Goal: Task Accomplishment & Management: Manage account settings

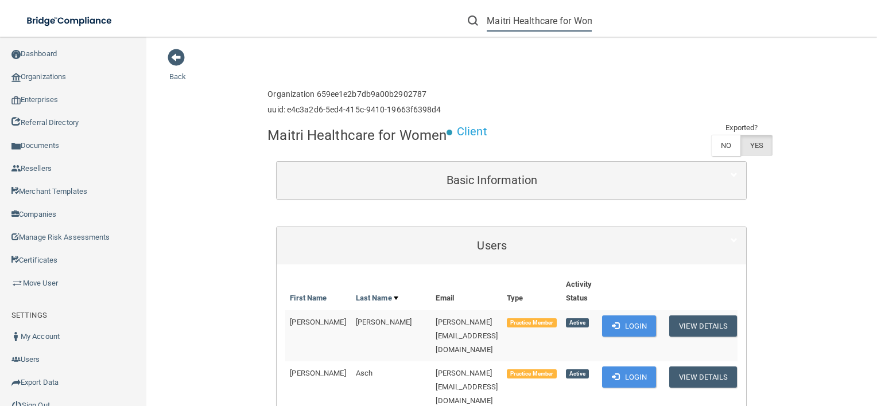
click at [585, 25] on input "Maitri Healthcare for Women" at bounding box center [539, 20] width 105 height 21
click at [494, 22] on input "Maitri Healthcare for Women" at bounding box center [539, 20] width 105 height 21
type input "M"
paste input "Account Chalet Dental - Dr. Ross Austin"
click at [586, 21] on input "Account Chalet Dental - Dr." at bounding box center [539, 20] width 105 height 21
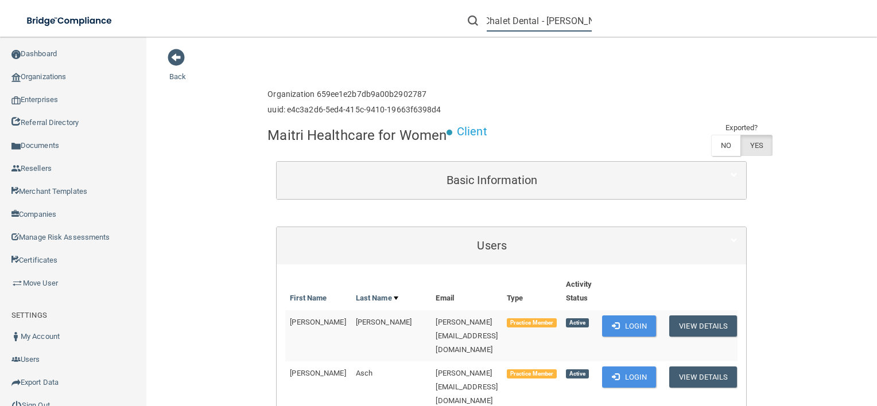
scroll to position [0, 44]
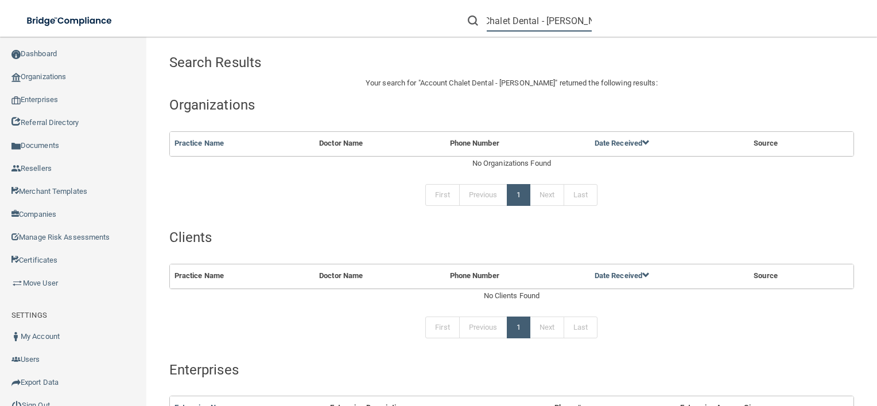
scroll to position [0, 44]
drag, startPoint x: 523, startPoint y: 17, endPoint x: 257, endPoint y: 32, distance: 266.7
click at [257, 0] on div "Toggle navigation Account Chalet Dental - Dr. Jeffery Manage My Enterprise Mana…" at bounding box center [438, 0] width 877 height 0
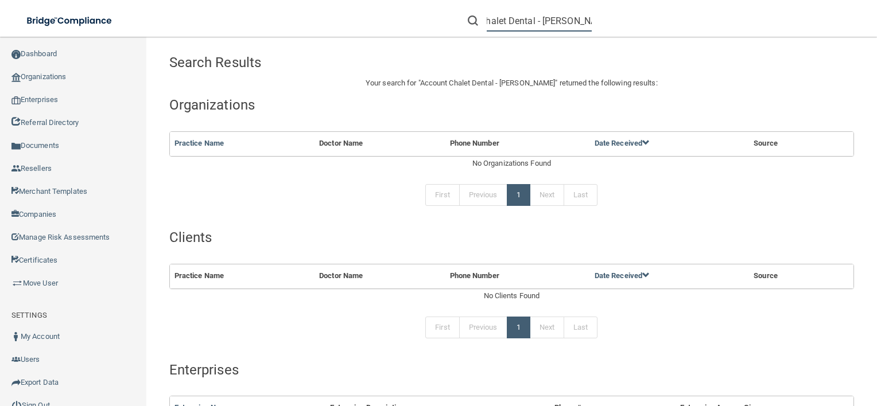
drag, startPoint x: 549, startPoint y: 26, endPoint x: 679, endPoint y: 34, distance: 130.5
click at [679, 34] on div "Chalet Dental - Dr. Jeffery" at bounding box center [620, 20] width 341 height 41
type input "C"
paste input "Chalet Dental - Dr. Jeffrey Trammel"
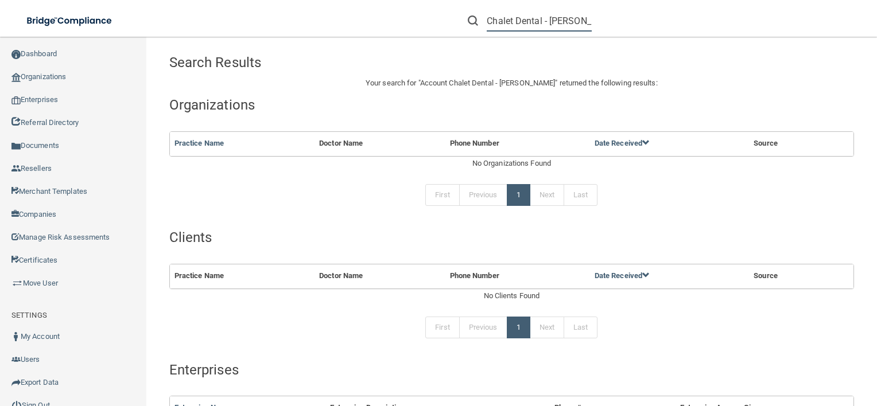
scroll to position [0, 44]
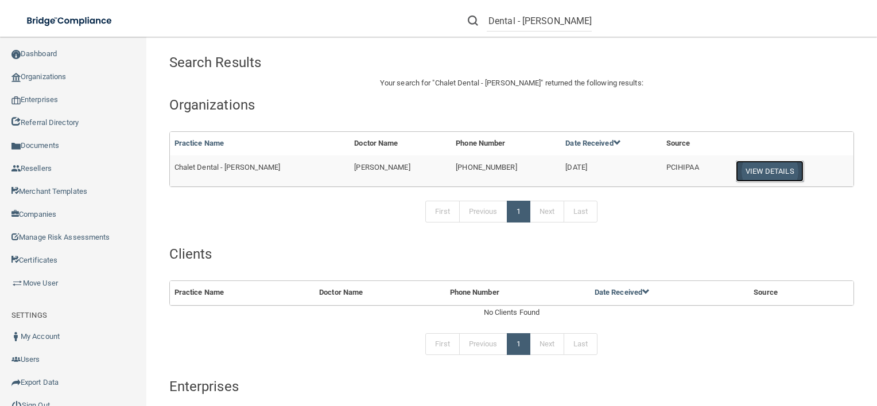
click at [752, 172] on button "View Details" at bounding box center [770, 171] width 68 height 21
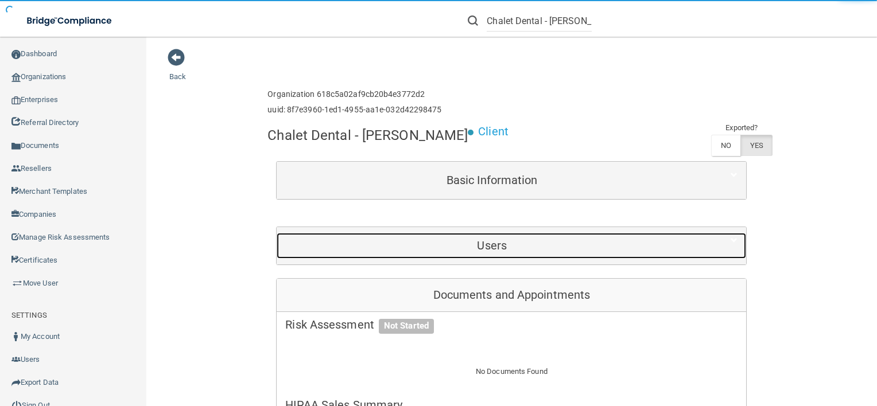
click at [623, 259] on div "Users" at bounding box center [492, 246] width 430 height 26
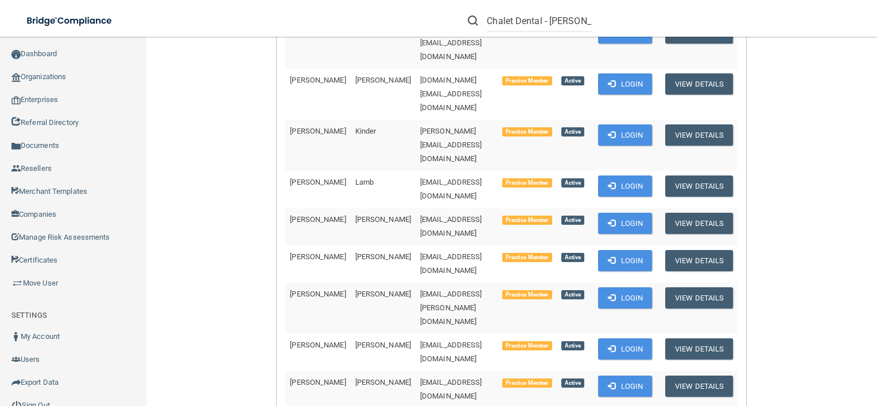
scroll to position [557, 0]
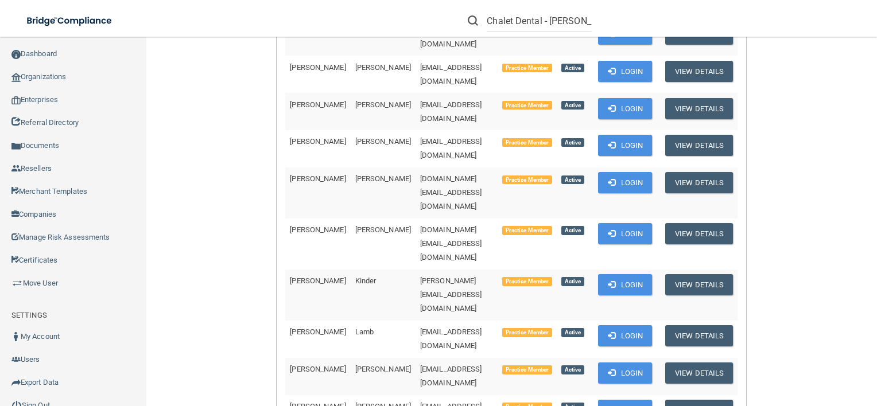
scroll to position [0, 0]
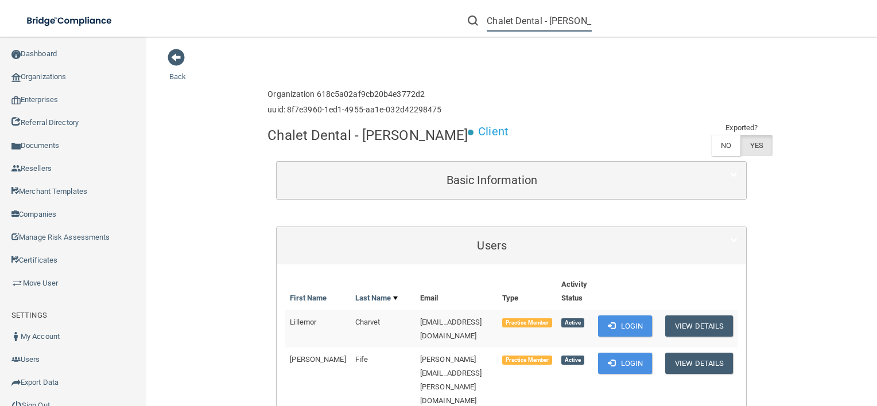
click at [512, 21] on input "Chalet Dental - Dr. Jeffrey Trammel" at bounding box center [539, 20] width 105 height 21
type input "C"
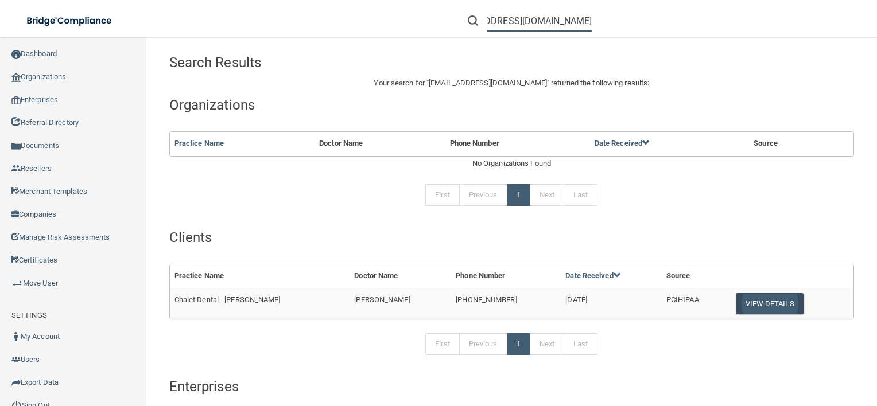
type input "[EMAIL_ADDRESS][DOMAIN_NAME]"
click at [771, 305] on button "View Details" at bounding box center [770, 303] width 68 height 21
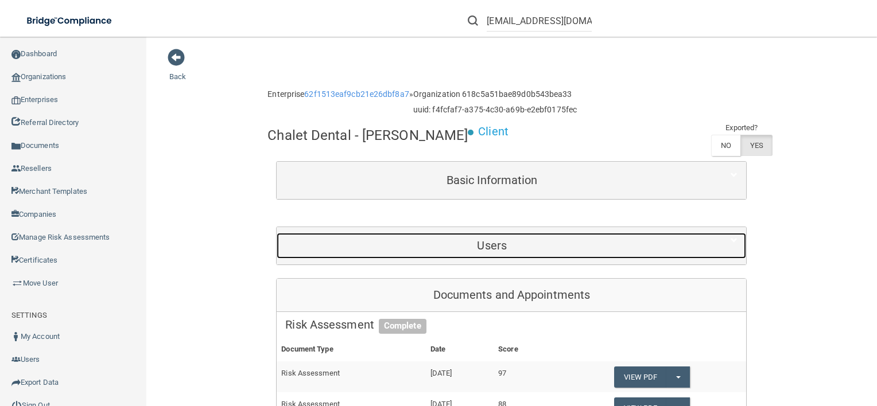
click at [594, 252] on h5 "Users" at bounding box center [491, 245] width 413 height 13
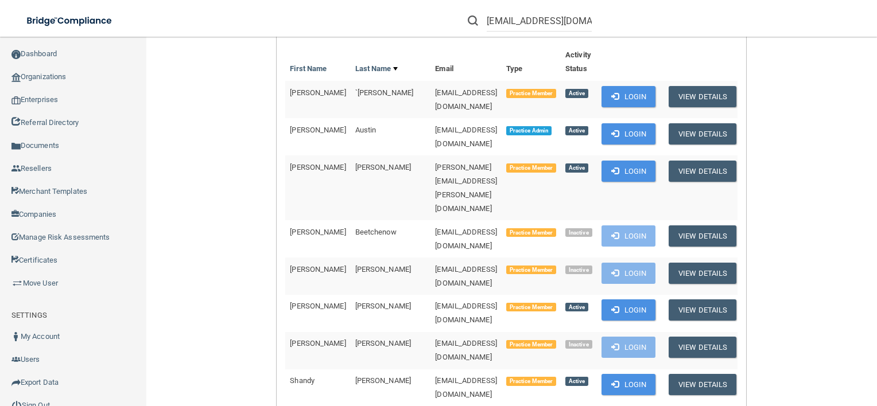
scroll to position [243, 0]
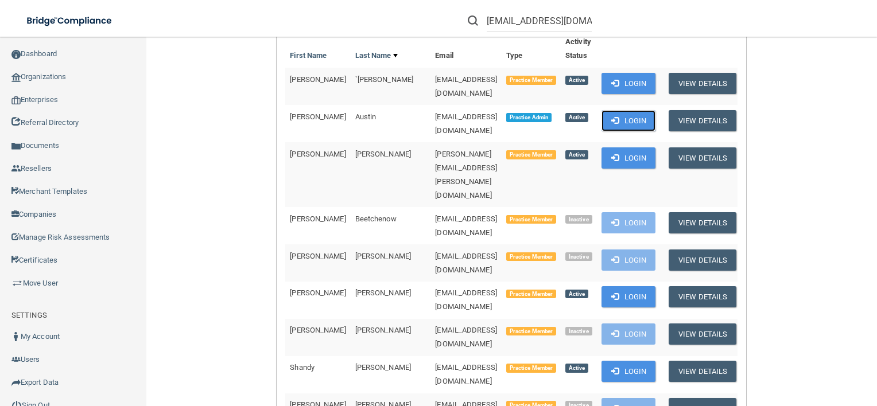
click at [619, 124] on span at bounding box center [614, 119] width 7 height 7
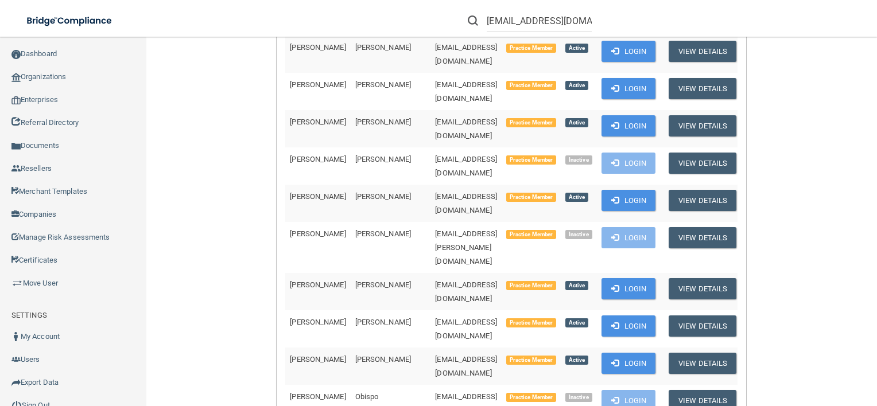
scroll to position [2278, 0]
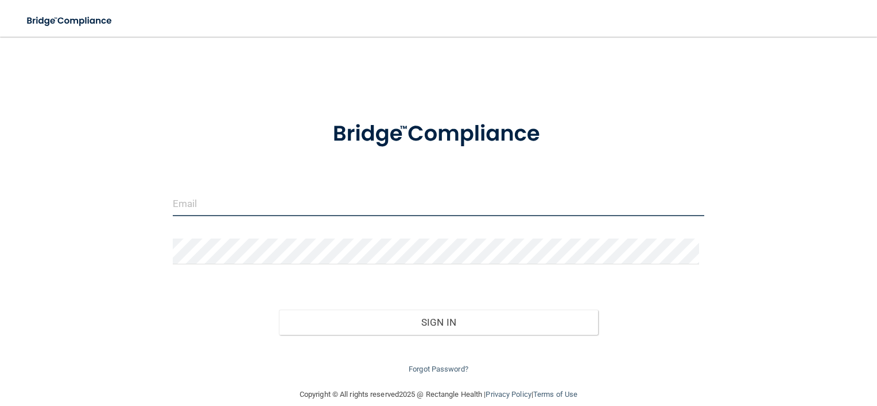
click at [227, 211] on input "email" at bounding box center [439, 203] width 532 height 26
type input "shgregory@rectanglehealth.com"
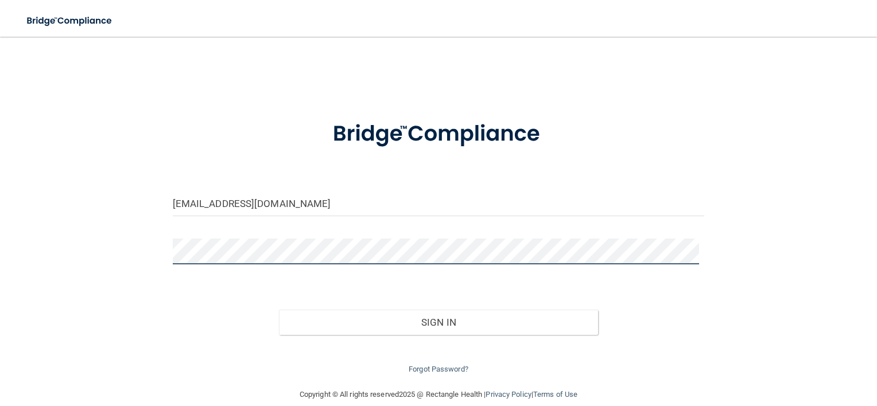
click at [279, 310] on button "Sign In" at bounding box center [438, 322] width 319 height 25
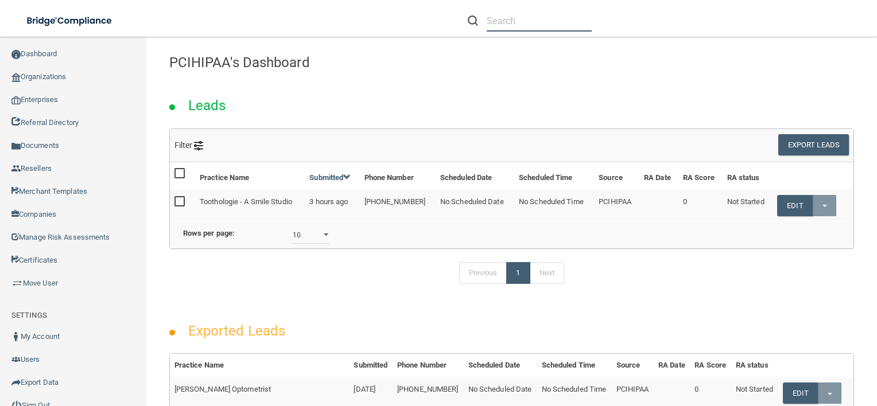
click at [541, 26] on input "text" at bounding box center [539, 20] width 105 height 21
paste input "RH-00115112"
type input "RH-00115112"
drag, startPoint x: 541, startPoint y: 26, endPoint x: 337, endPoint y: 29, distance: 204.3
click at [337, 0] on div "Toggle navigation RH-00115112 Manage My Enterprise Manage My Location" at bounding box center [438, 0] width 877 height 0
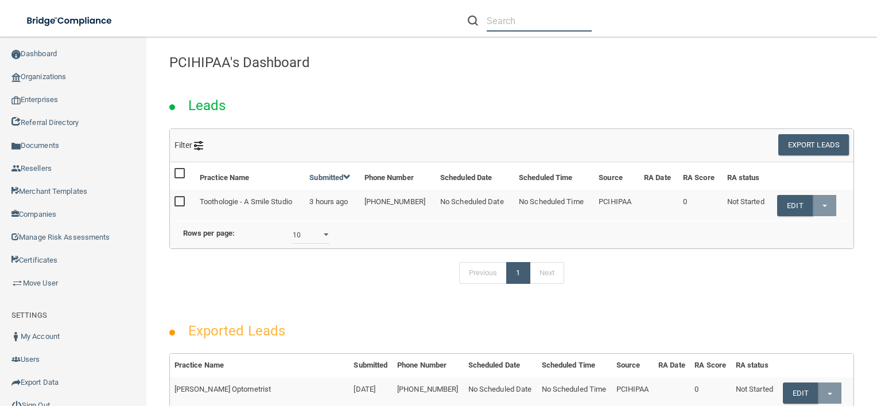
click at [512, 22] on input "text" at bounding box center [539, 20] width 105 height 21
paste input "Account Chalet Dental - Dr. Ross Austin"
drag, startPoint x: 489, startPoint y: 22, endPoint x: 400, endPoint y: 32, distance: 88.9
click at [400, 32] on div "Account Chalet Dental - Dr. Ross Austin Manage My Enterprise Manage My Location" at bounding box center [620, 20] width 511 height 41
click at [523, 18] on input "Account Chalet Dental - Dr. Ross Austin" at bounding box center [539, 20] width 105 height 21
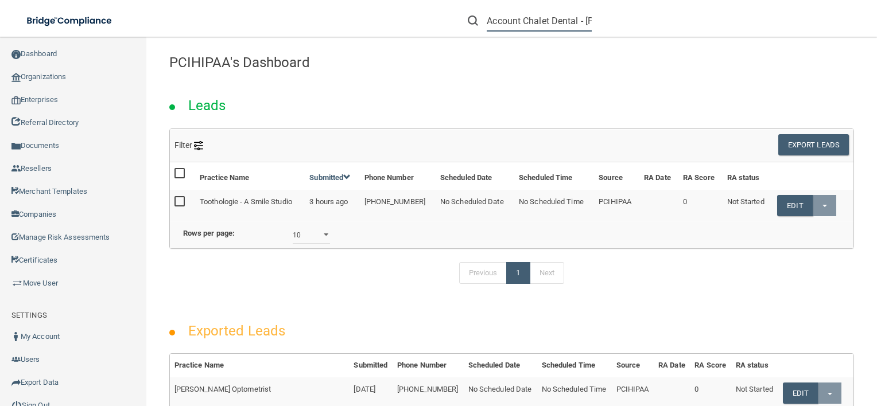
drag, startPoint x: 523, startPoint y: 18, endPoint x: 370, endPoint y: 37, distance: 154.3
click at [370, 37] on div "Account Chalet Dental - Dr. Ross Austin Manage My Enterprise Manage My Location" at bounding box center [620, 20] width 511 height 41
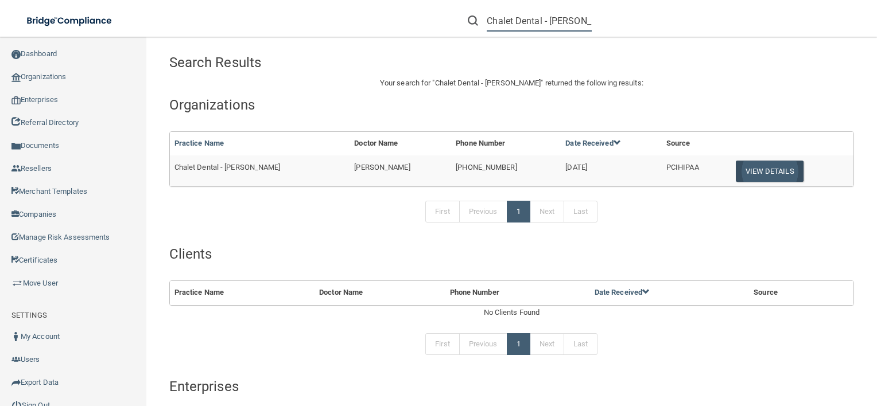
type input "Chalet Dental - Dr. Ross Austin"
click at [736, 173] on button "View Details" at bounding box center [770, 171] width 68 height 21
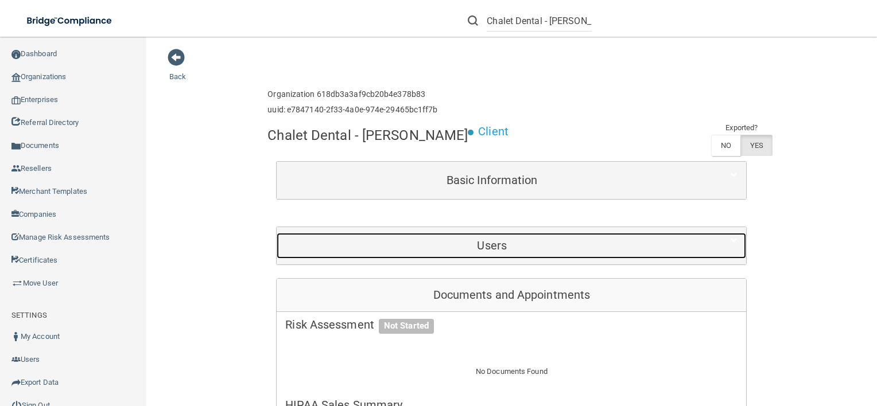
click at [429, 246] on h5 "Users" at bounding box center [491, 245] width 413 height 13
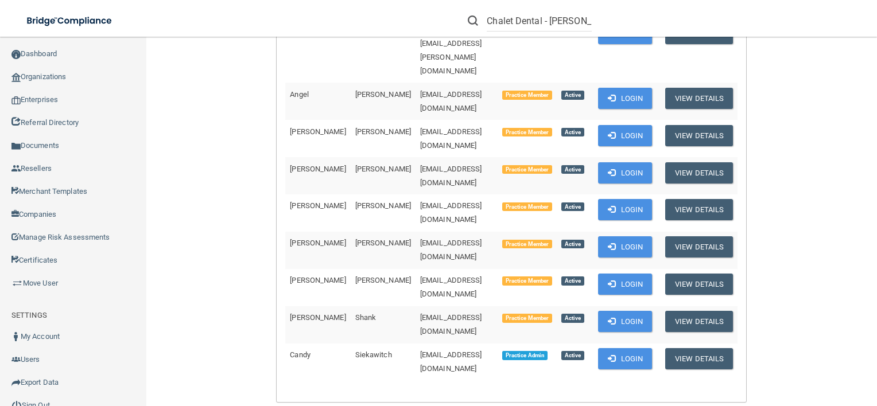
scroll to position [363, 0]
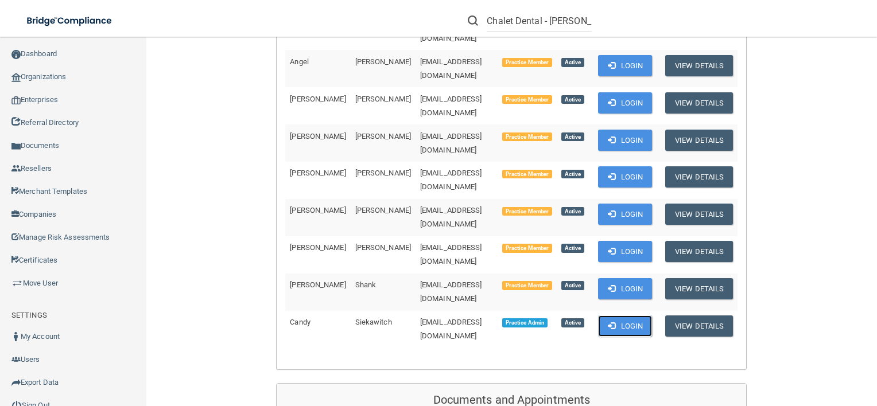
click at [608, 322] on span at bounding box center [611, 325] width 7 height 7
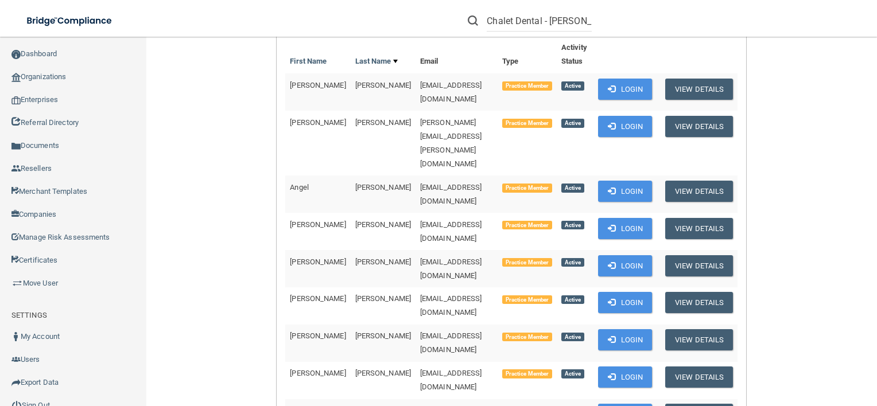
scroll to position [0, 0]
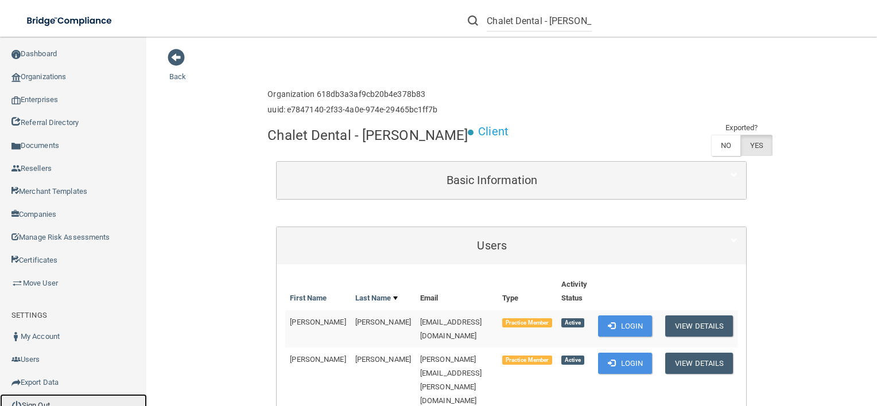
click at [44, 395] on link "Sign Out" at bounding box center [73, 405] width 147 height 23
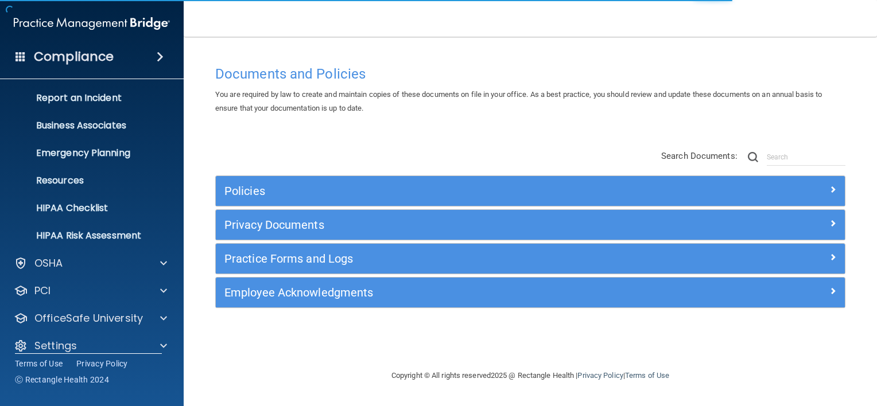
scroll to position [69, 0]
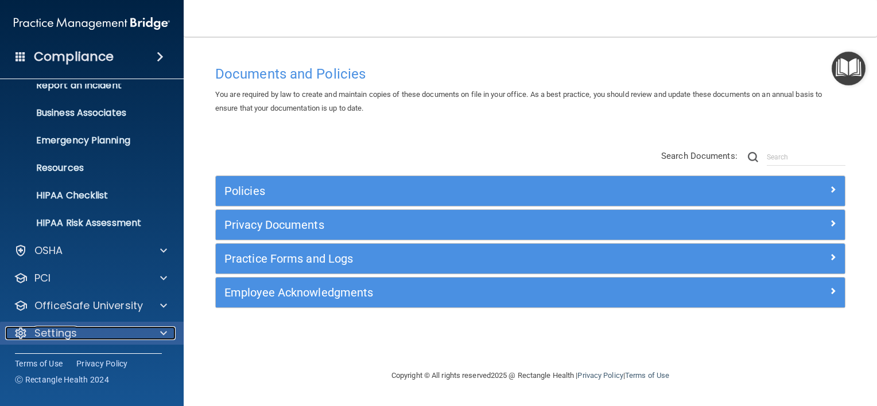
click at [110, 335] on div "Settings" at bounding box center [76, 333] width 142 height 14
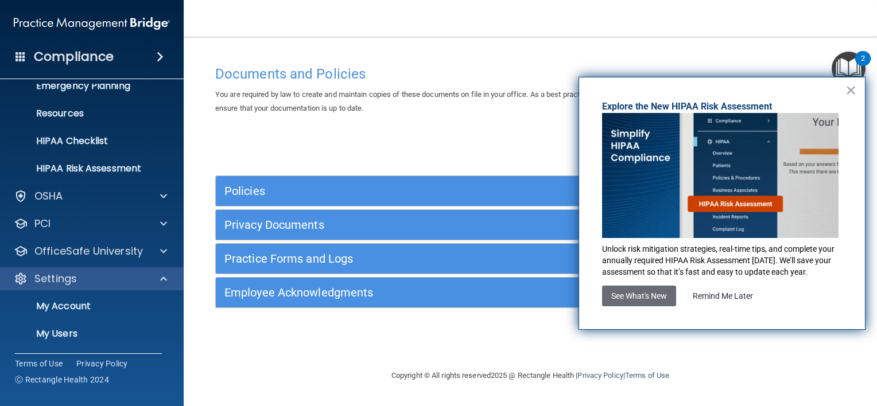
scroll to position [180, 0]
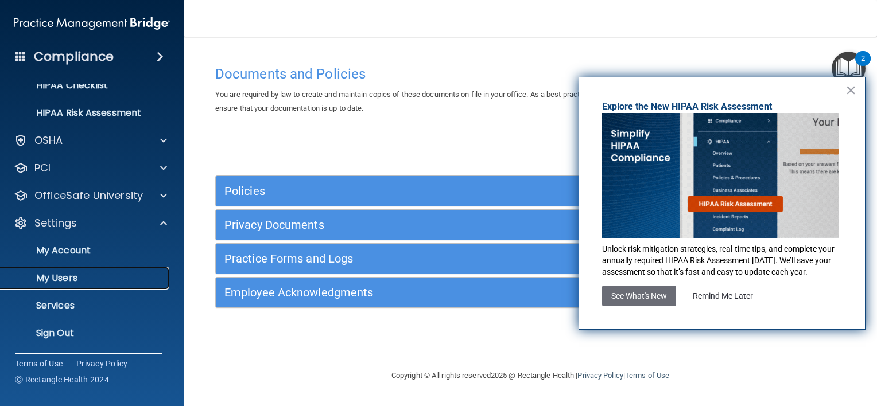
click at [64, 278] on p "My Users" at bounding box center [85, 278] width 157 height 11
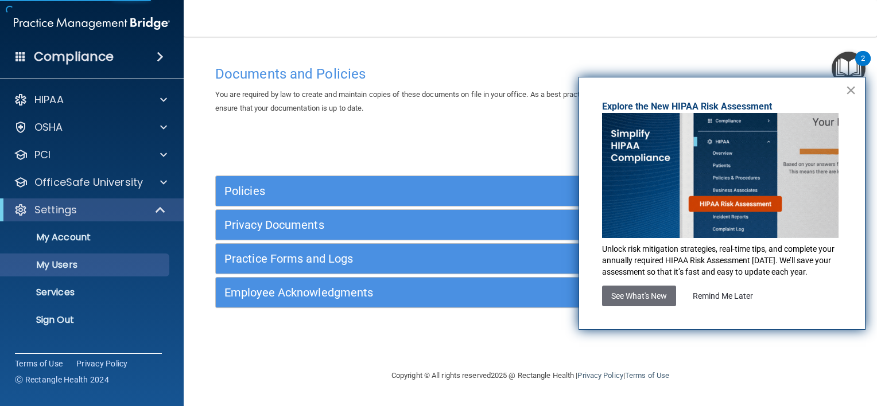
click at [849, 92] on button "×" at bounding box center [850, 90] width 11 height 18
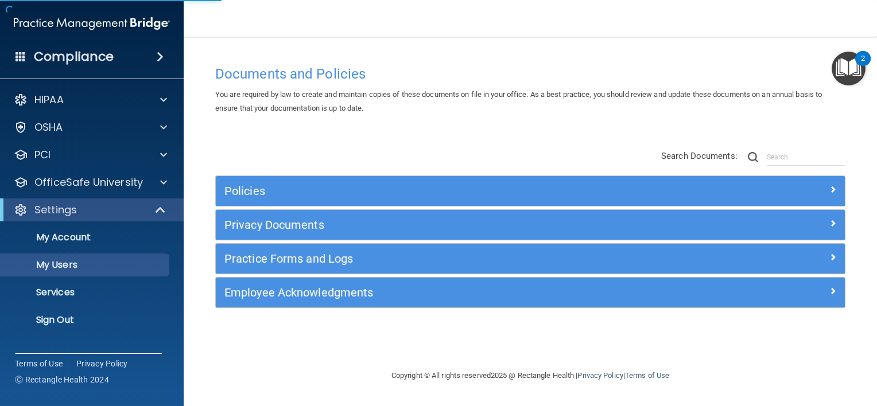
select select "20"
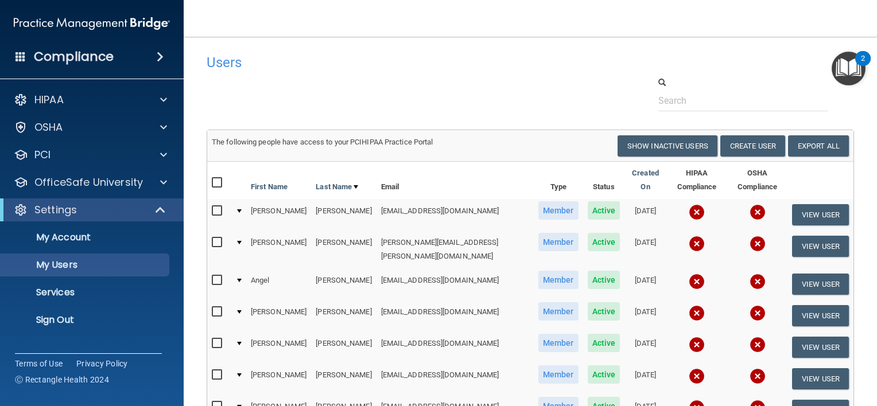
click at [640, 157] on td "The following people have access to your PCIHIPAA Practice Portal Resend Invite…" at bounding box center [530, 146] width 646 height 31
click at [633, 143] on button "Show Inactive Users" at bounding box center [667, 145] width 100 height 21
select select "20"
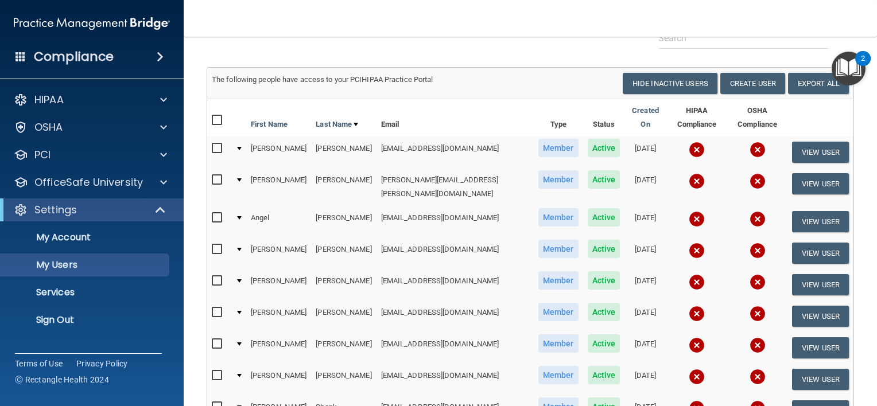
scroll to position [62, 0]
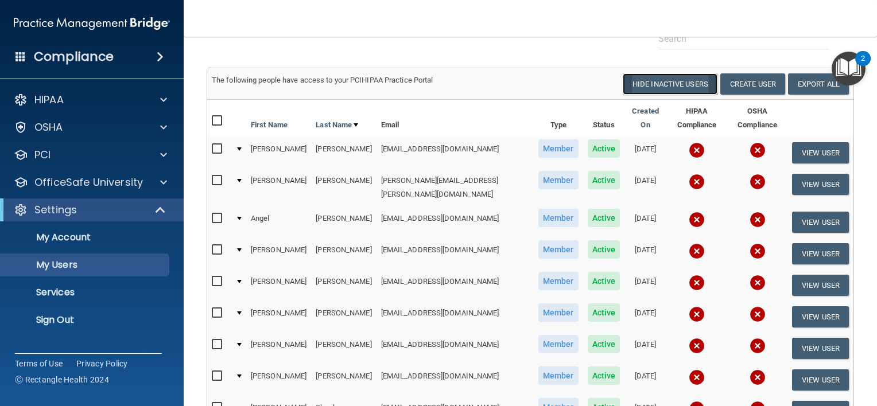
click at [660, 77] on button "Hide Inactive Users" at bounding box center [670, 83] width 95 height 21
select select "20"
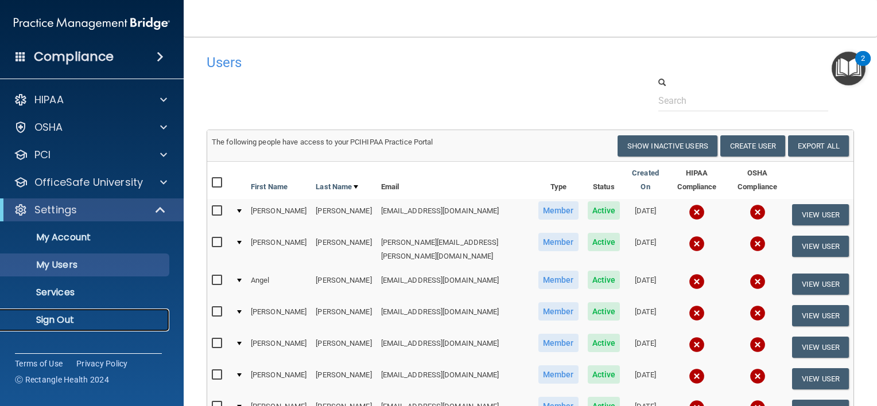
click at [46, 317] on p "Sign Out" at bounding box center [85, 319] width 157 height 11
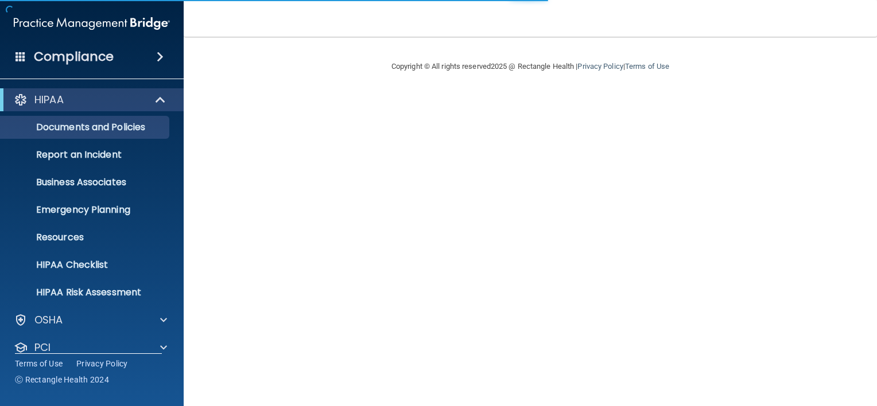
scroll to position [69, 0]
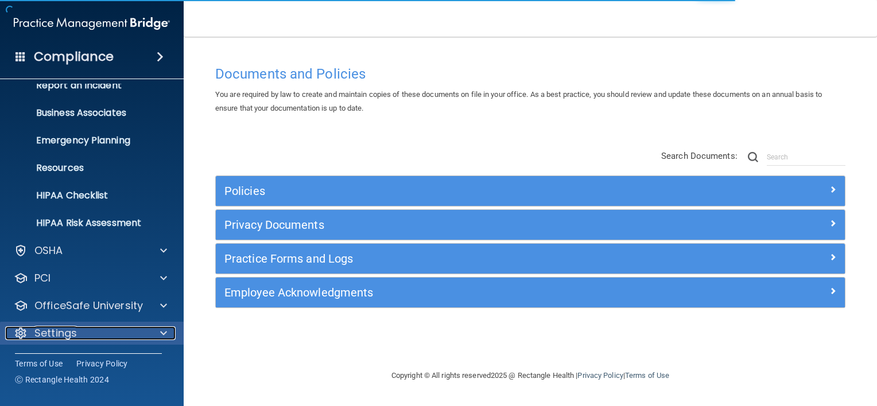
click at [103, 337] on div "Settings" at bounding box center [76, 333] width 142 height 14
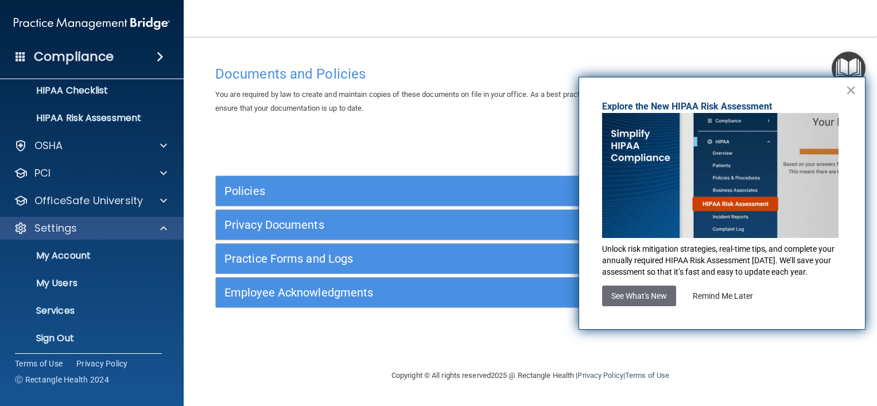
scroll to position [180, 0]
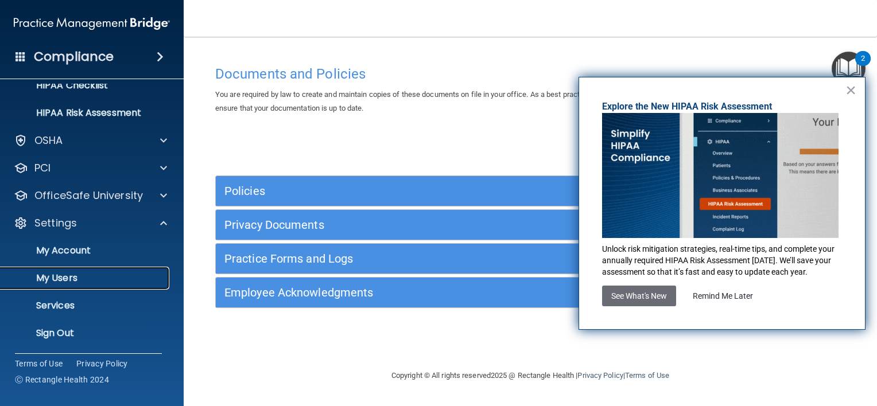
click at [87, 279] on p "My Users" at bounding box center [85, 278] width 157 height 11
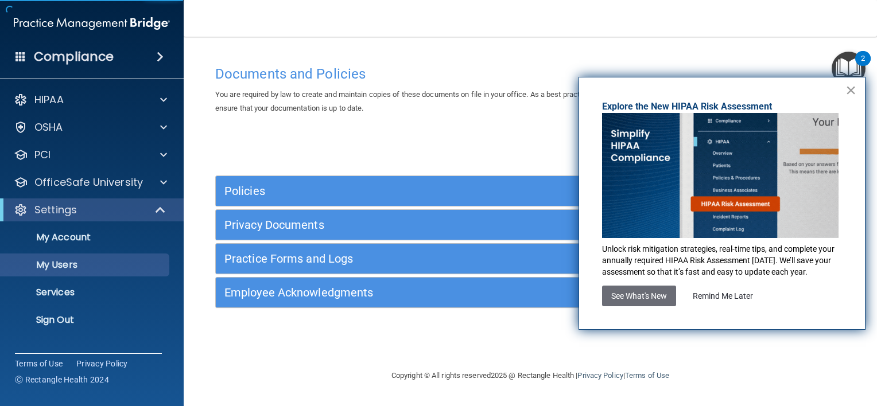
click at [847, 91] on button "×" at bounding box center [850, 90] width 11 height 18
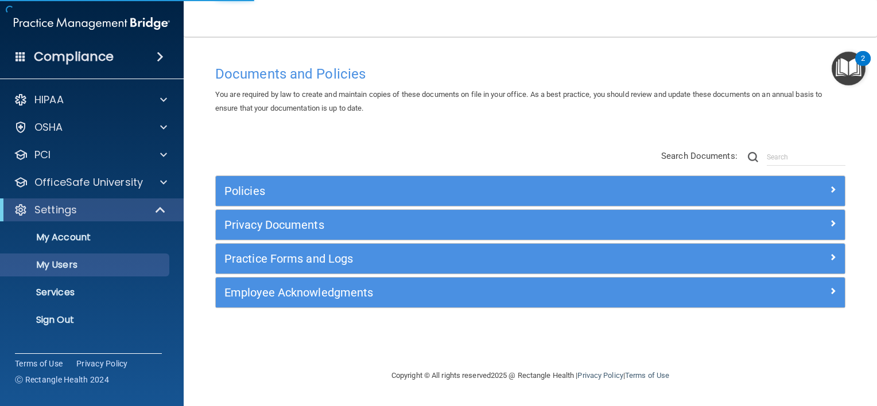
select select "20"
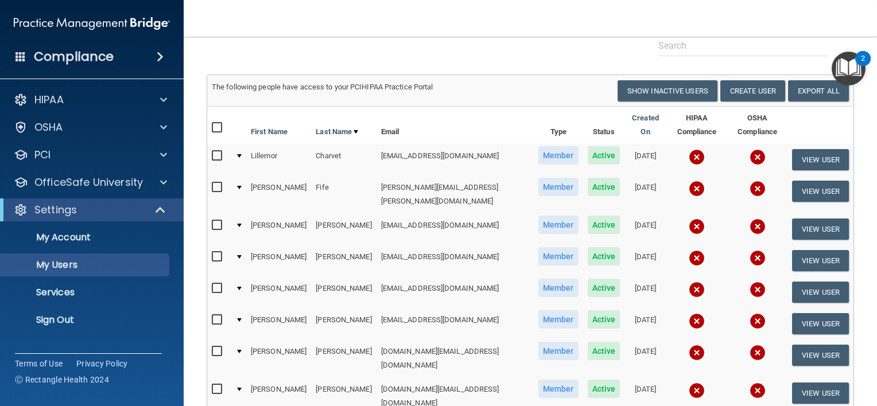
scroll to position [43, 0]
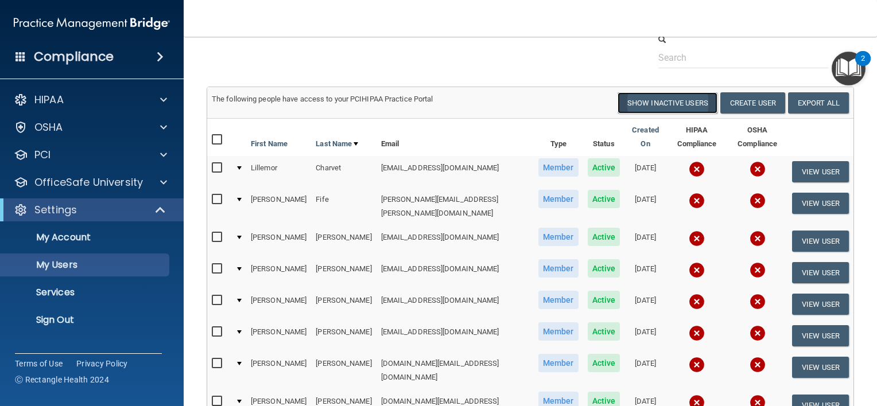
click at [660, 101] on button "Show Inactive Users" at bounding box center [667, 102] width 100 height 21
click at [664, 100] on button "Hide Inactive Users" at bounding box center [670, 102] width 95 height 21
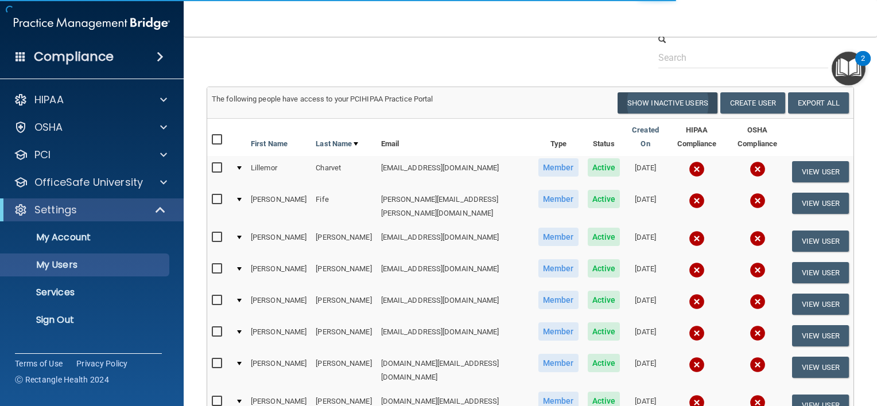
select select "20"
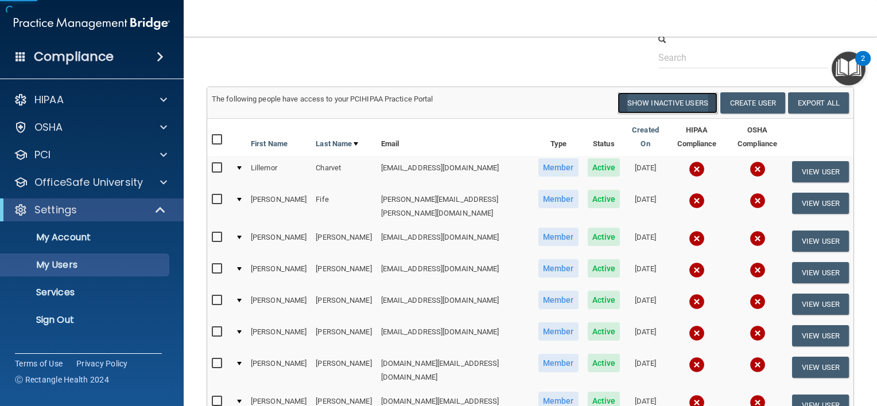
click at [661, 104] on button "Show Inactive Users" at bounding box center [667, 102] width 100 height 21
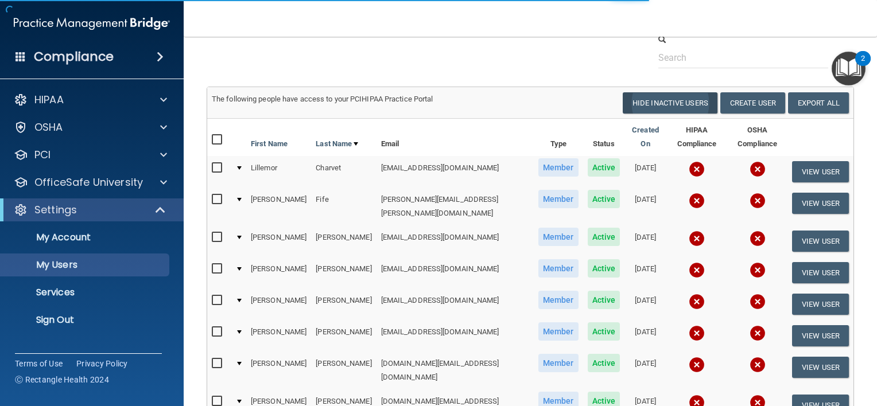
select select "20"
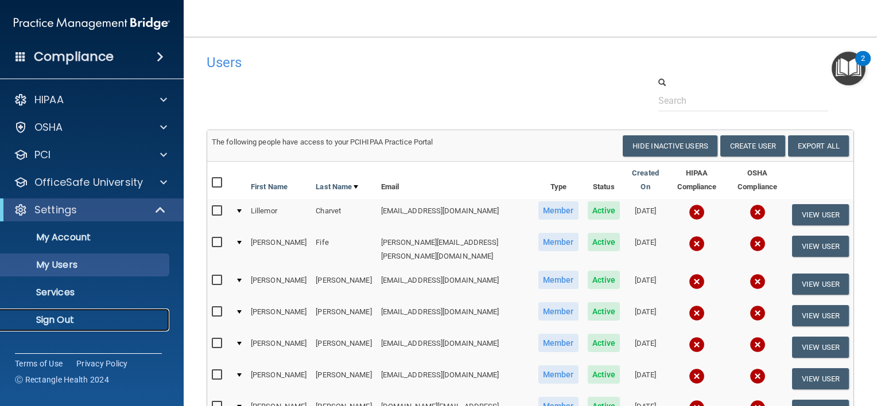
click at [80, 324] on p "Sign Out" at bounding box center [85, 319] width 157 height 11
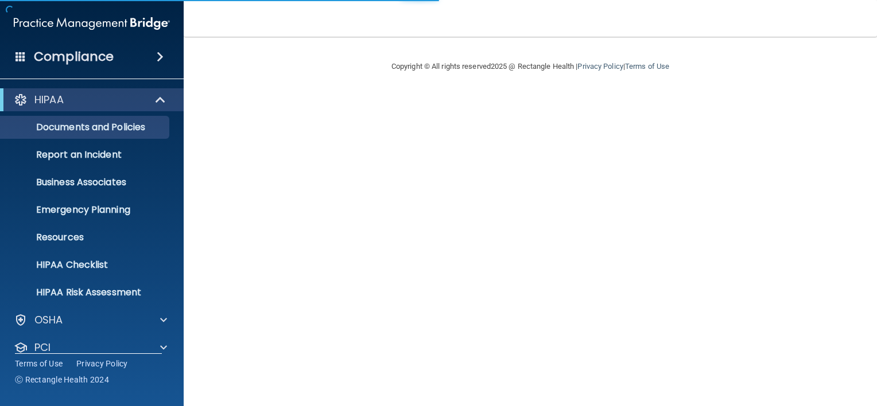
scroll to position [69, 0]
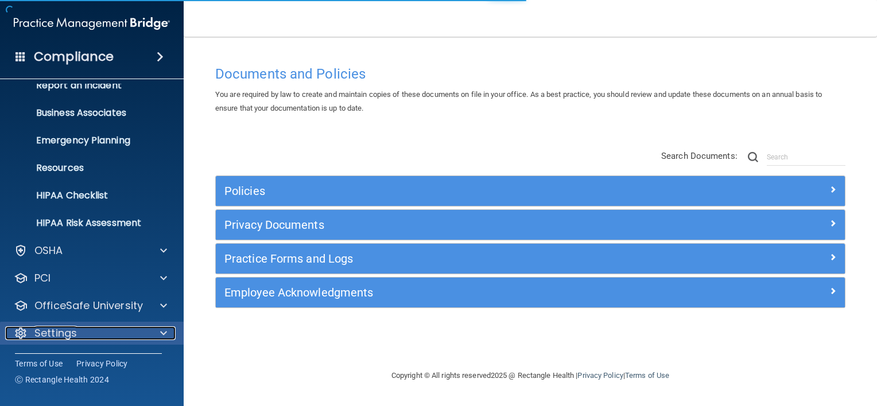
click at [102, 330] on div "Settings" at bounding box center [76, 333] width 142 height 14
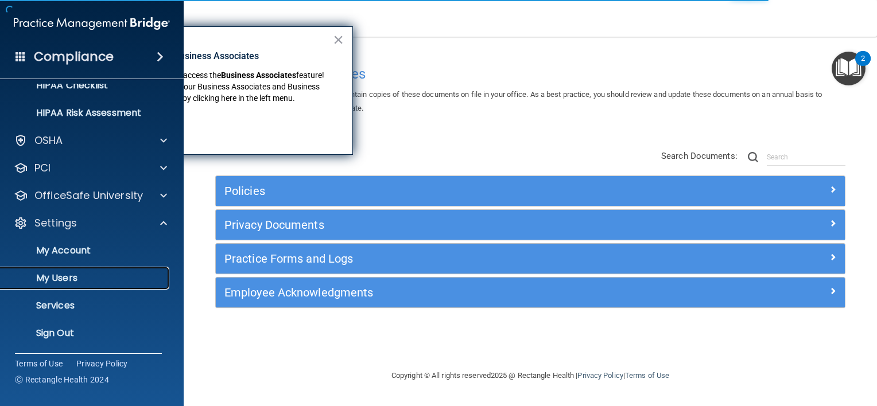
click at [81, 285] on link "My Users" at bounding box center [79, 278] width 181 height 23
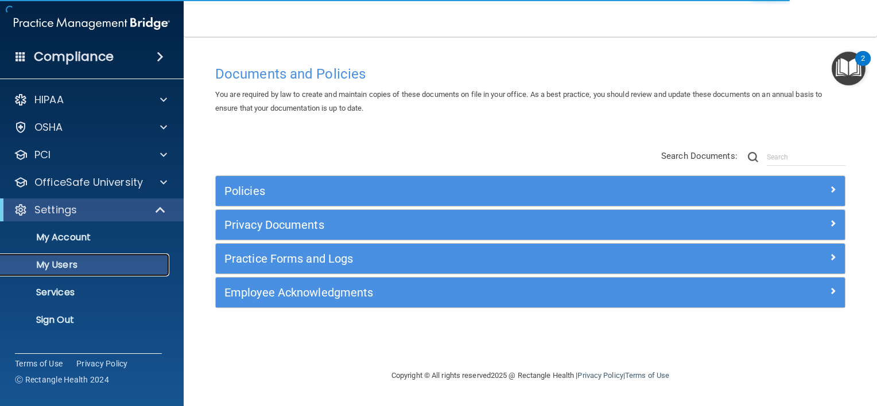
select select "20"
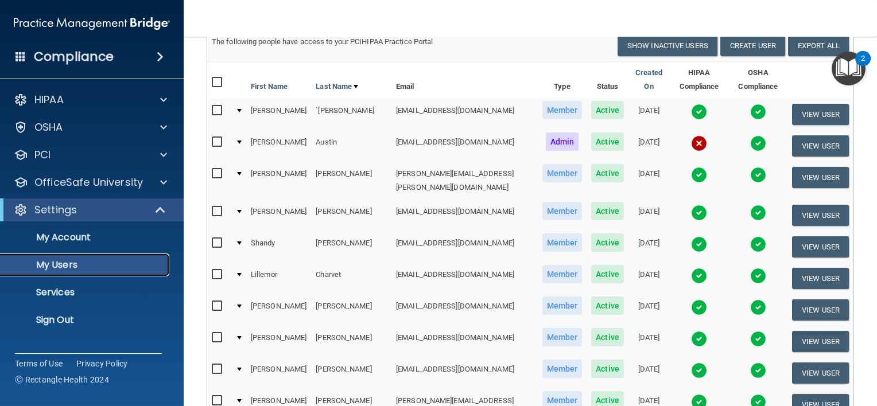
scroll to position [99, 0]
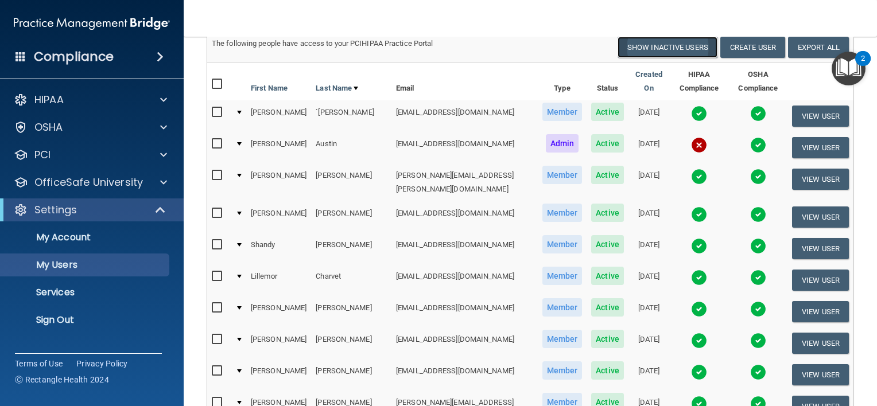
click at [652, 40] on button "Show Inactive Users" at bounding box center [667, 47] width 100 height 21
select select "20"
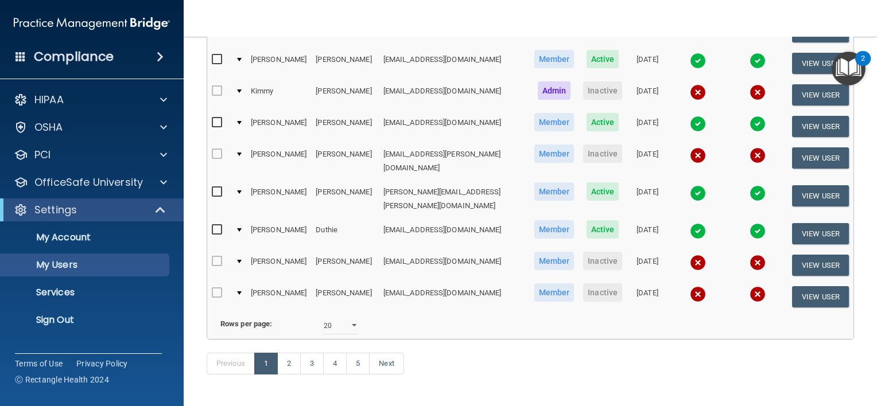
scroll to position [549, 0]
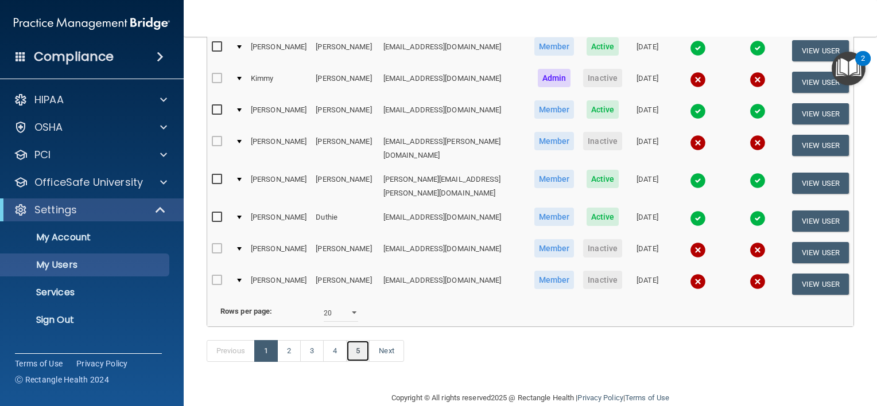
click at [360, 340] on link "5" at bounding box center [358, 351] width 24 height 22
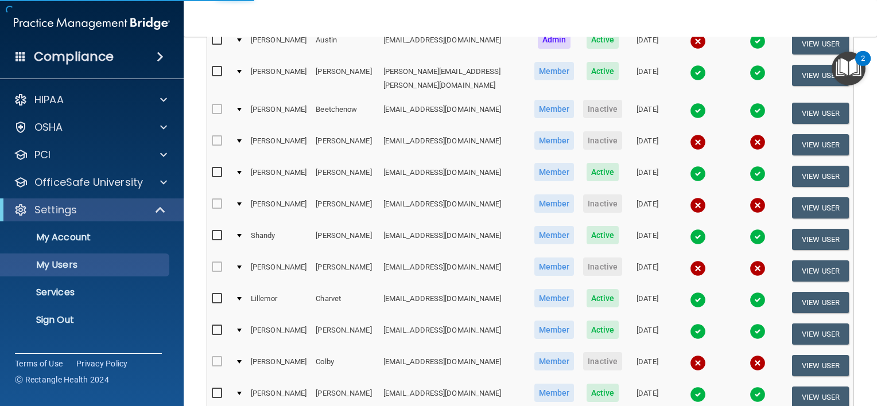
select select "20"
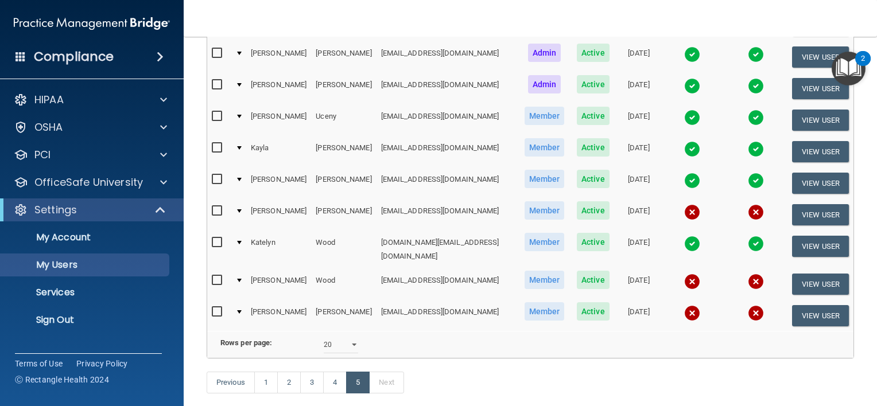
scroll to position [360, 0]
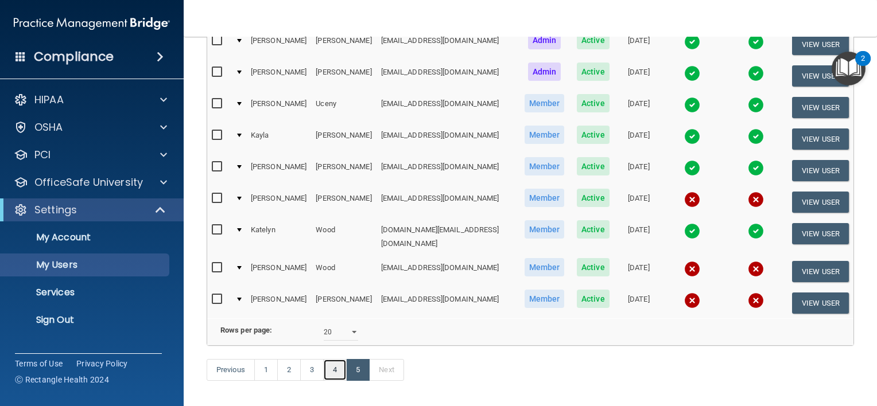
click at [330, 372] on link "4" at bounding box center [335, 370] width 24 height 22
select select "20"
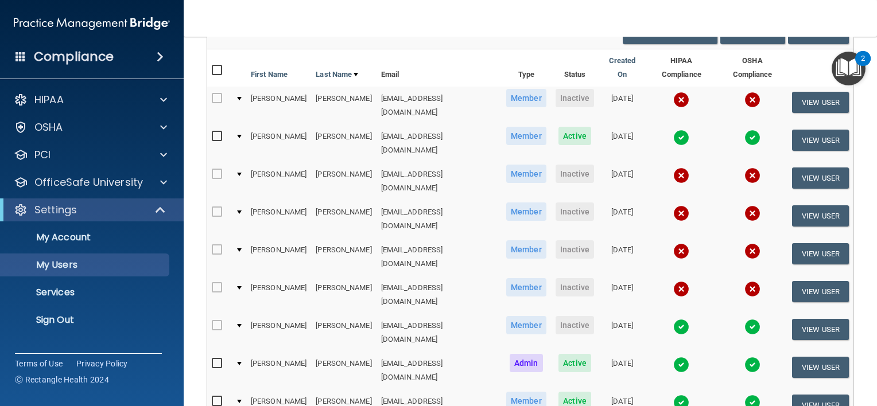
scroll to position [114, 0]
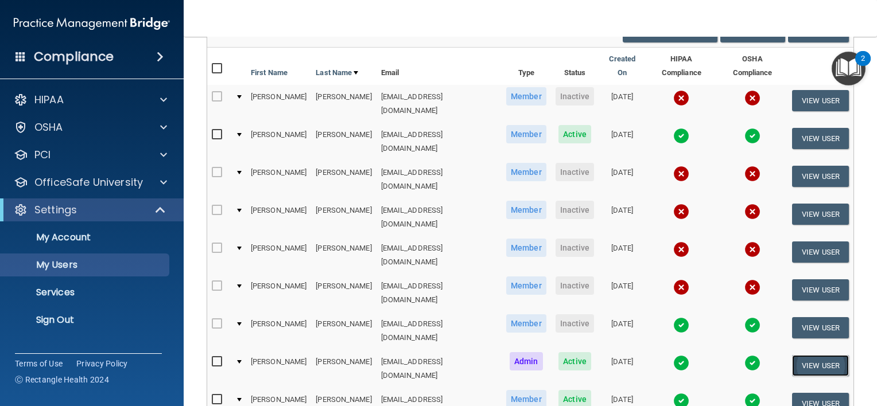
click at [806, 355] on button "View User" at bounding box center [820, 365] width 57 height 21
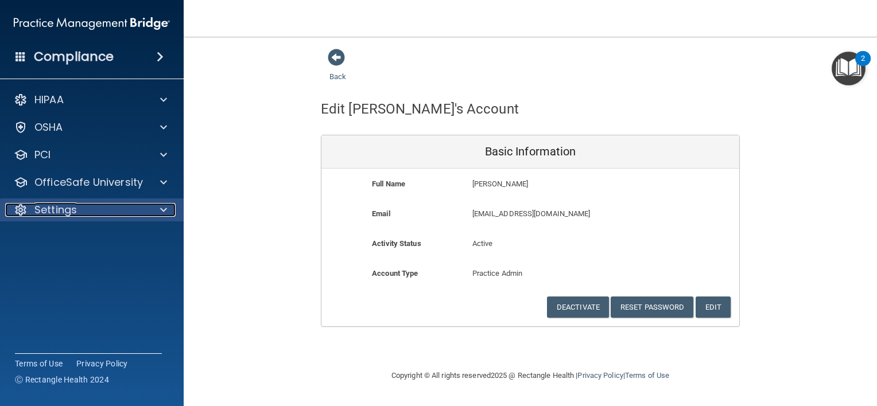
click at [101, 208] on div "Settings" at bounding box center [76, 210] width 142 height 14
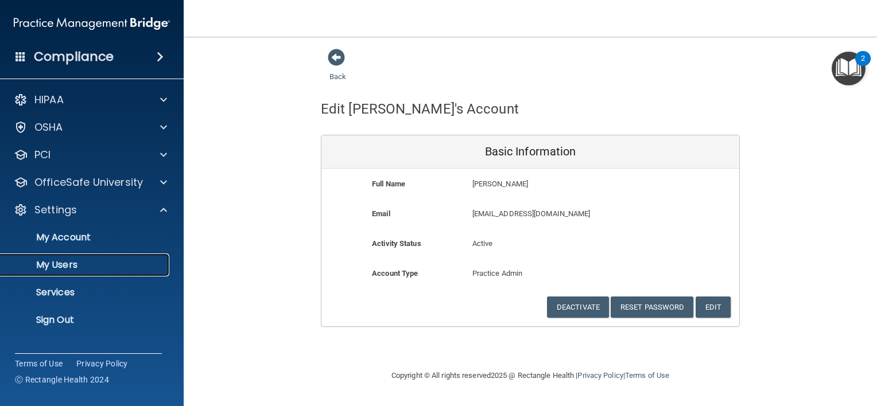
click at [86, 268] on p "My Users" at bounding box center [85, 264] width 157 height 11
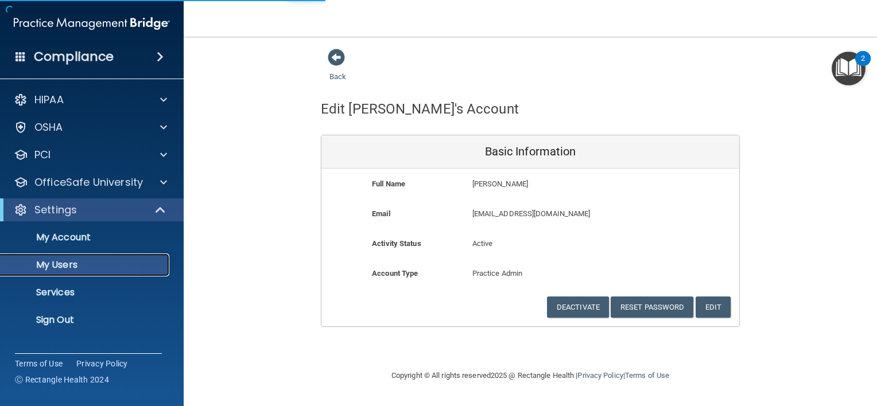
select select "20"
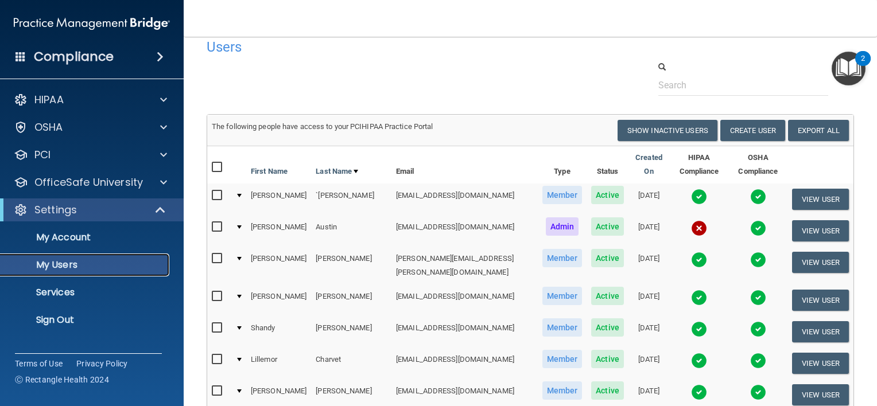
scroll to position [16, 0]
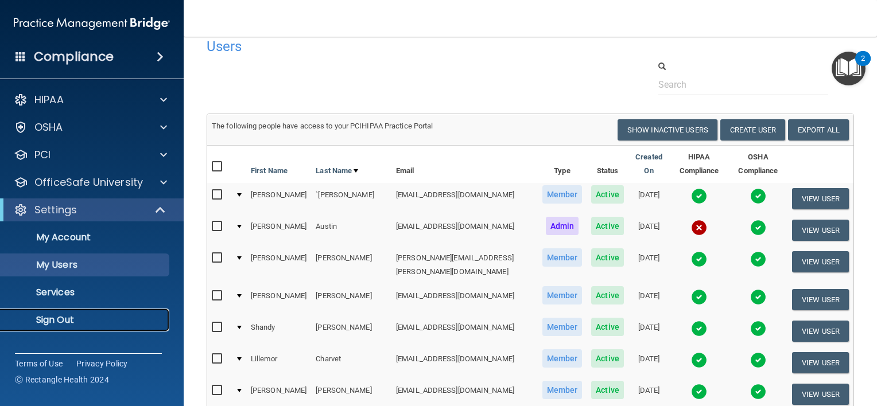
click at [112, 322] on p "Sign Out" at bounding box center [85, 319] width 157 height 11
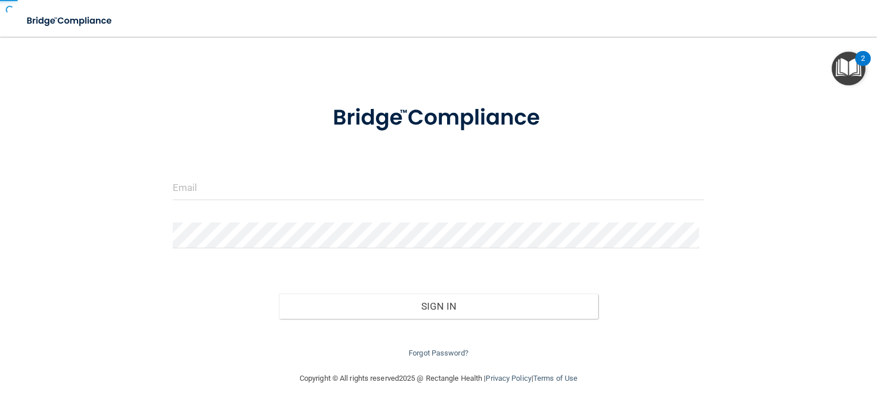
scroll to position [15, 0]
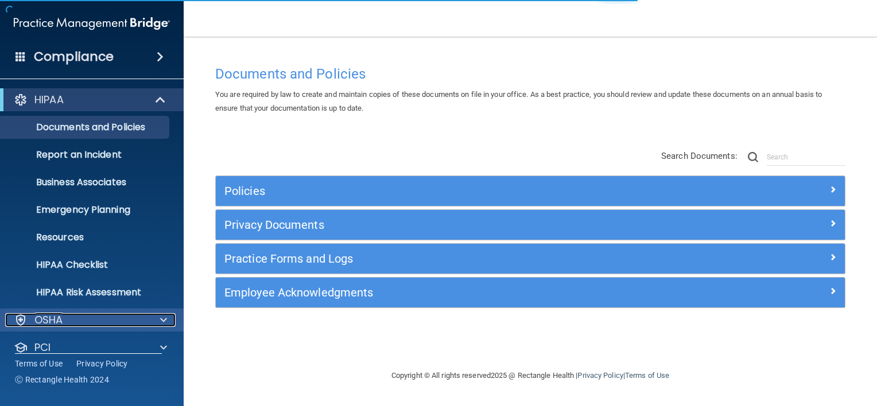
click at [80, 325] on div "OSHA" at bounding box center [76, 320] width 142 height 14
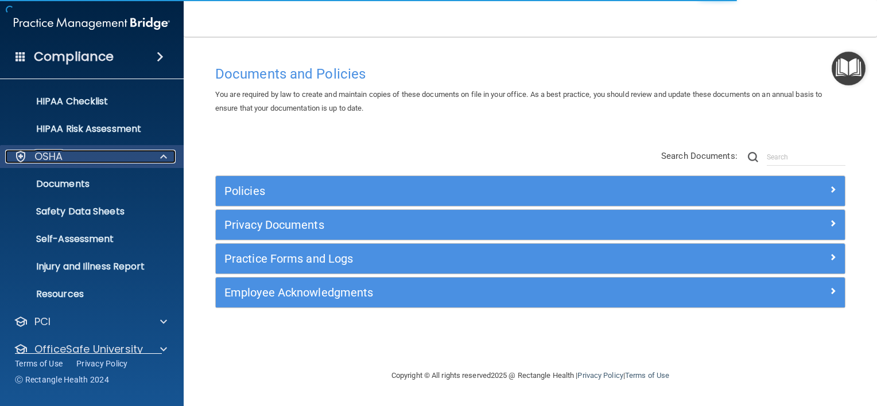
scroll to position [207, 0]
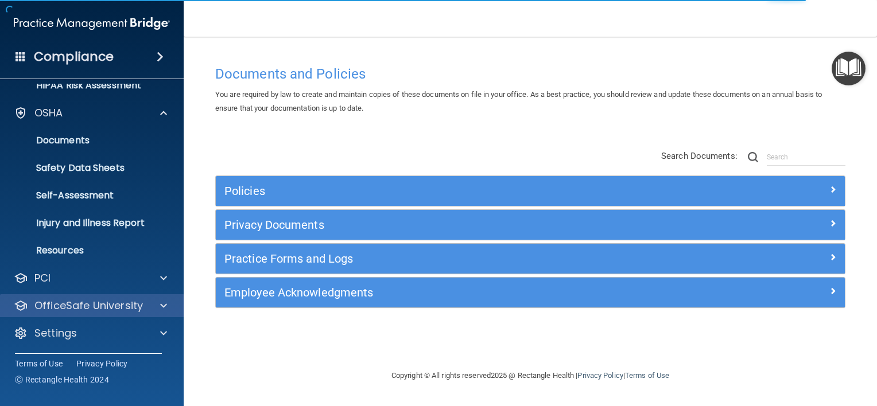
click at [60, 314] on div "OfficeSafe University" at bounding box center [92, 305] width 184 height 23
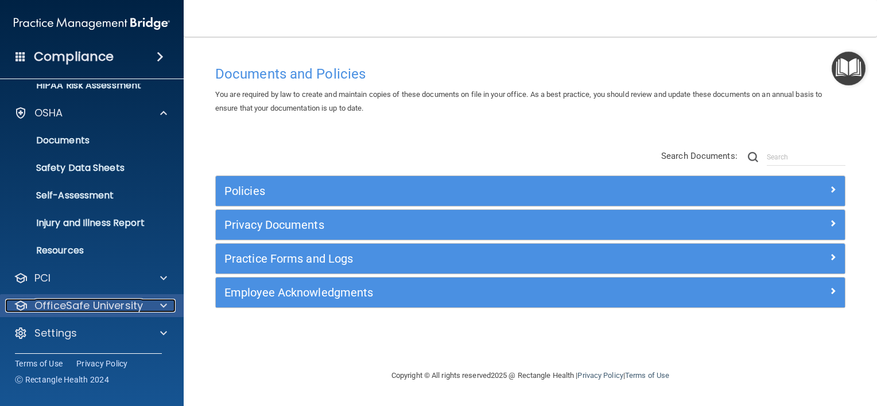
click at [170, 308] on div at bounding box center [161, 306] width 29 height 14
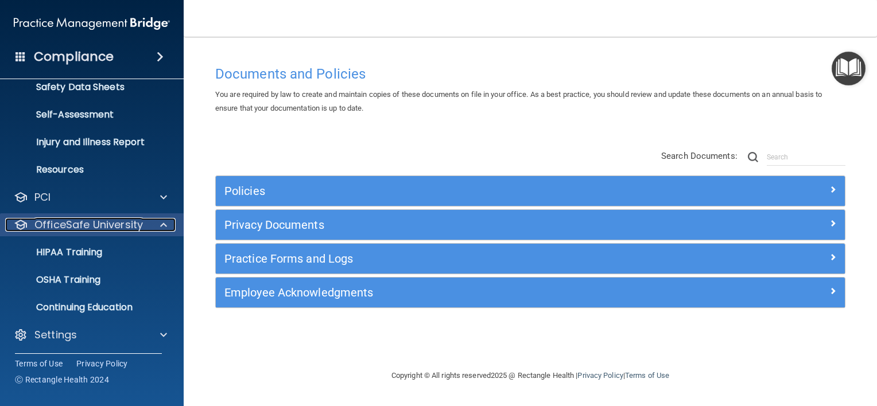
scroll to position [290, 0]
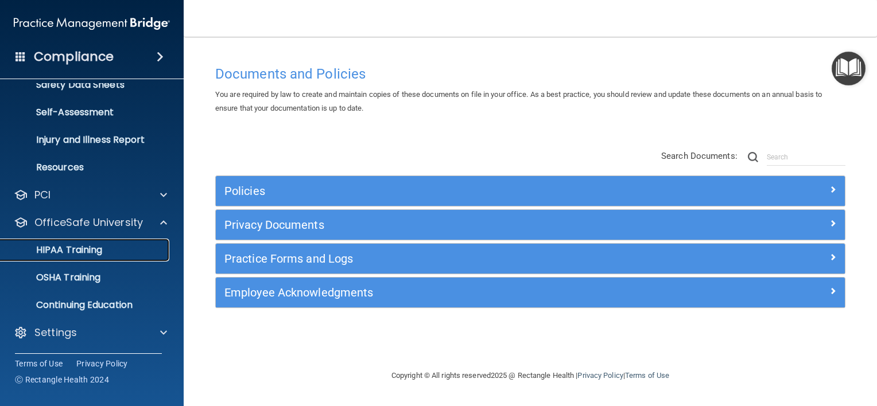
click at [79, 257] on link "HIPAA Training" at bounding box center [79, 250] width 181 height 23
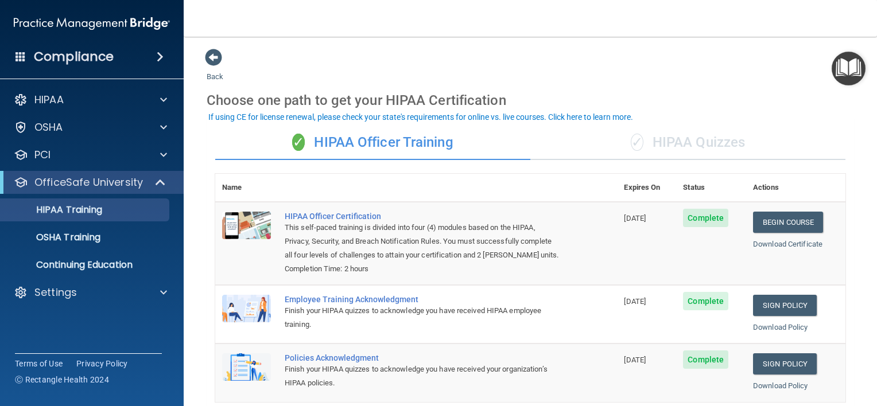
click at [664, 133] on div "✓ HIPAA Quizzes" at bounding box center [687, 143] width 315 height 34
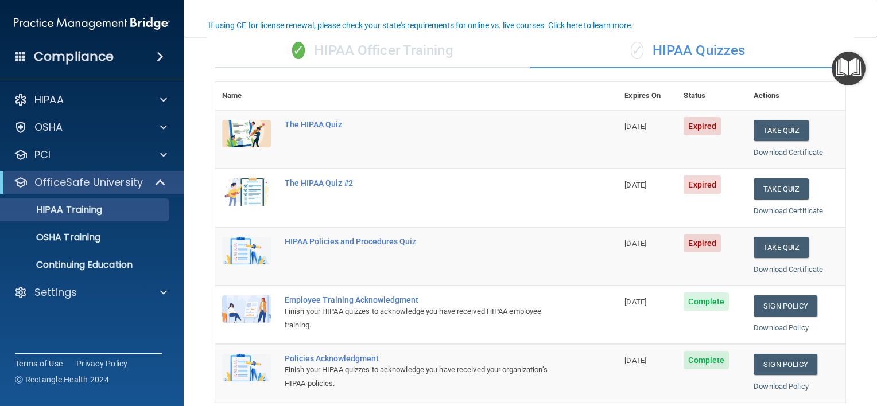
scroll to position [92, 0]
click at [64, 246] on link "OSHA Training" at bounding box center [79, 237] width 181 height 23
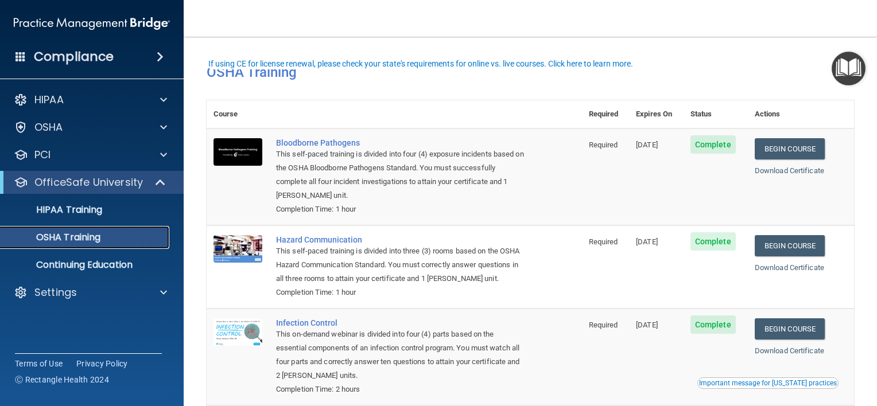
scroll to position [143, 0]
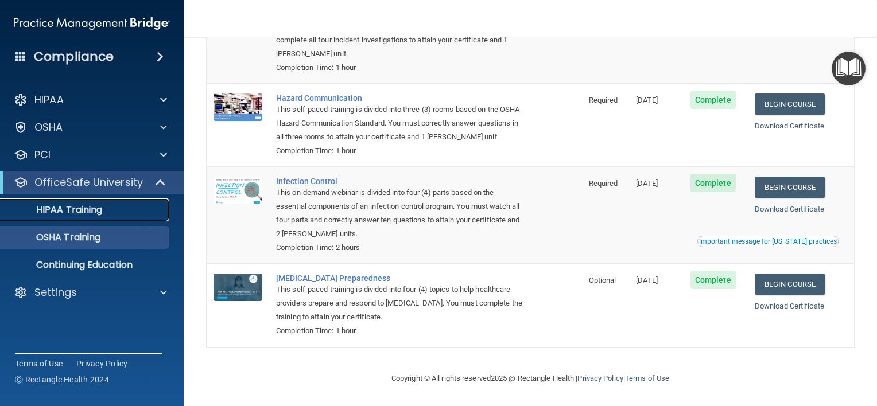
click at [90, 202] on link "HIPAA Training" at bounding box center [79, 210] width 181 height 23
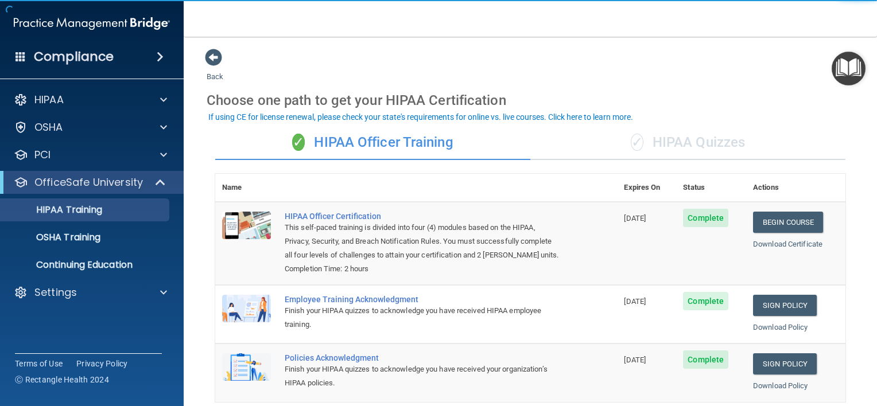
click at [673, 146] on div "✓ HIPAA Quizzes" at bounding box center [687, 143] width 315 height 34
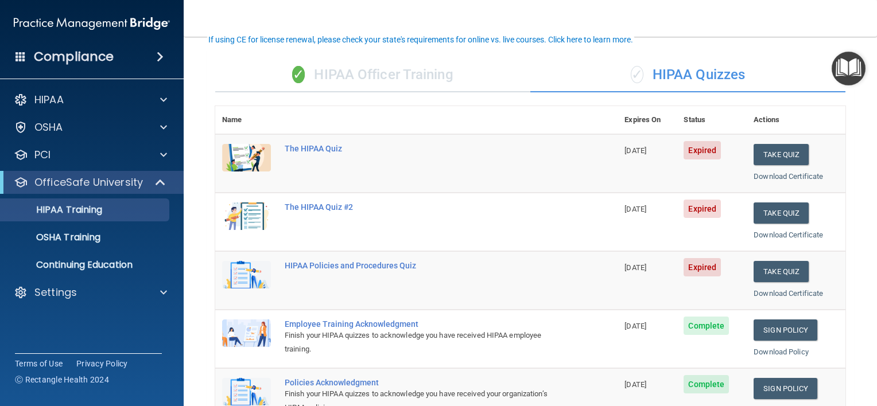
scroll to position [79, 0]
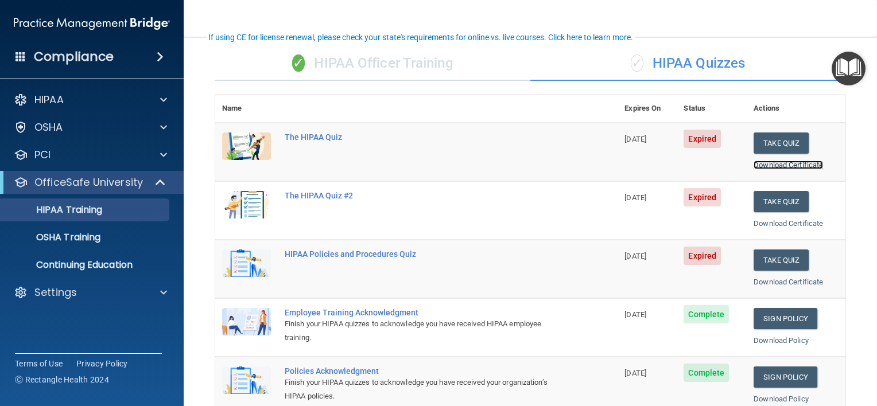
click at [798, 165] on link "Download Certificate" at bounding box center [787, 165] width 69 height 9
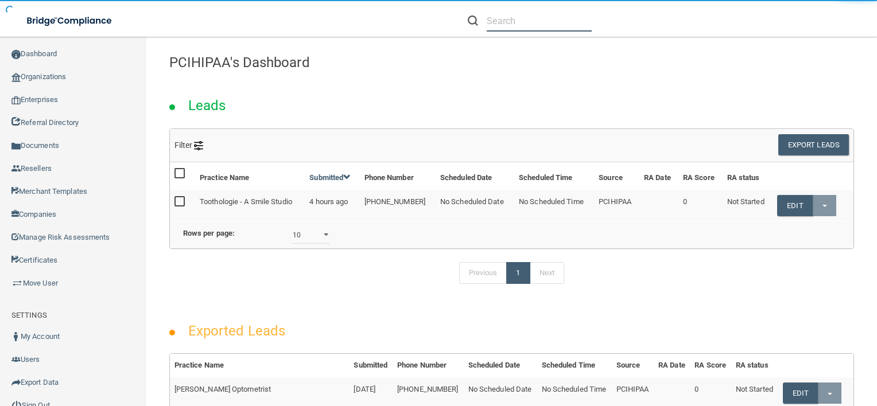
click at [506, 24] on input "text" at bounding box center [539, 20] width 105 height 21
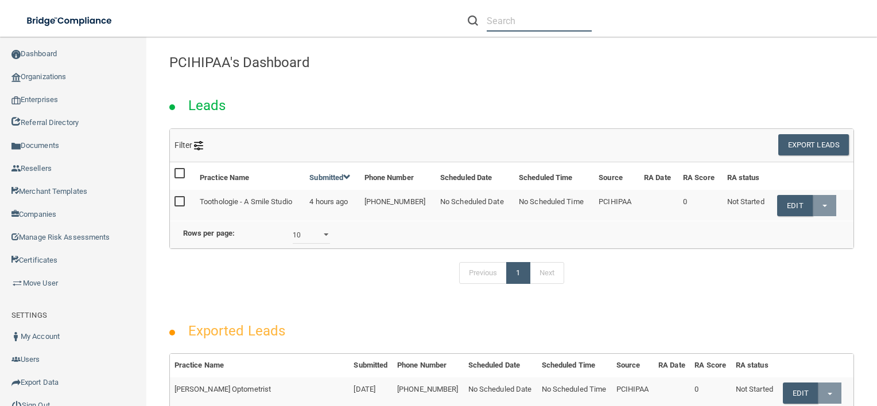
click at [519, 22] on input "text" at bounding box center [539, 20] width 105 height 21
paste input "[PERSON_NAME] MD PA"
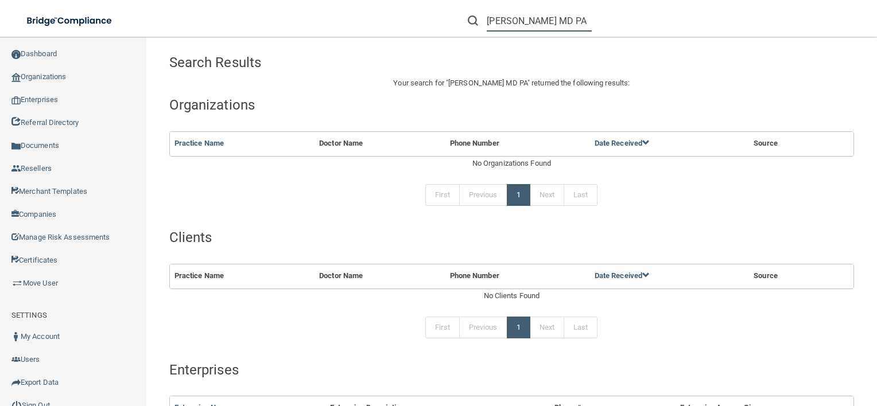
click at [564, 24] on input "Dr. Jose F. De Leon MD PA" at bounding box center [539, 20] width 105 height 21
drag, startPoint x: 556, startPoint y: 18, endPoint x: 667, endPoint y: 29, distance: 111.8
click at [667, 29] on div "Dr. Jose F. De Leon MD PA" at bounding box center [620, 20] width 341 height 41
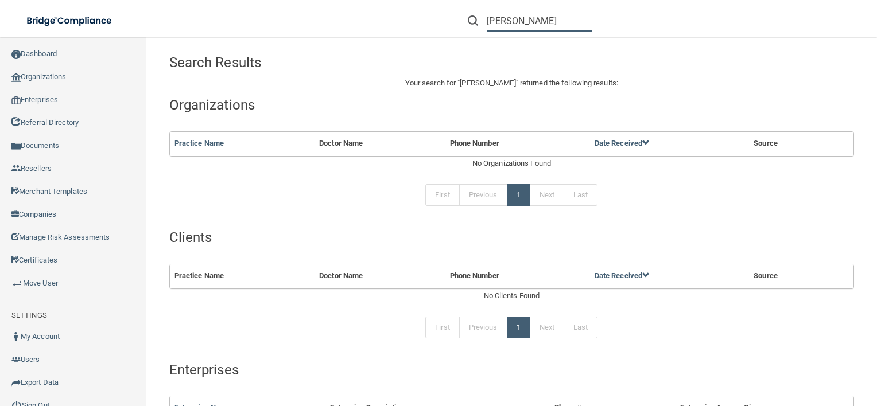
type input "Dr. Jose F. De Leon"
drag, startPoint x: 569, startPoint y: 26, endPoint x: 281, endPoint y: 5, distance: 288.9
click at [281, 0] on div "Toggle navigation Dr. Jose F. De Leon Manage My Enterprise Manage My Location" at bounding box center [438, 0] width 877 height 0
paste input "Dr. Jose F. De Leon MD PA"
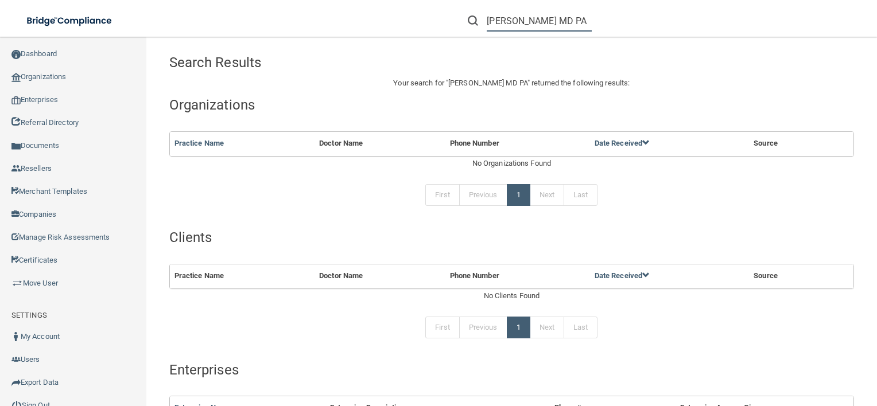
scroll to position [0, 9]
drag, startPoint x: 490, startPoint y: 23, endPoint x: 876, endPoint y: 64, distance: 388.4
click at [876, 64] on html "Compliance HIPAA Learn More! OSHA Learn More! PCI PCI Compliance Merchant Savin…" at bounding box center [438, 203] width 877 height 406
type input "D"
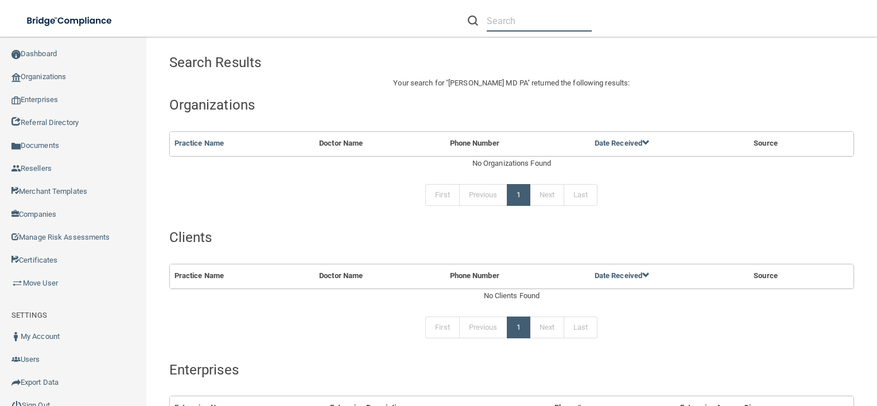
click at [532, 28] on input "text" at bounding box center [539, 20] width 105 height 21
paste input "214) 879-3505"
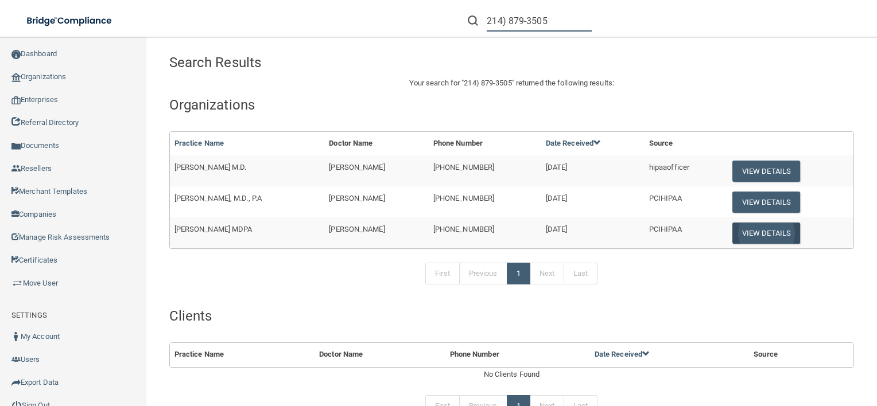
type input "214) 879-3505"
click at [771, 236] on button "View Details" at bounding box center [766, 233] width 68 height 21
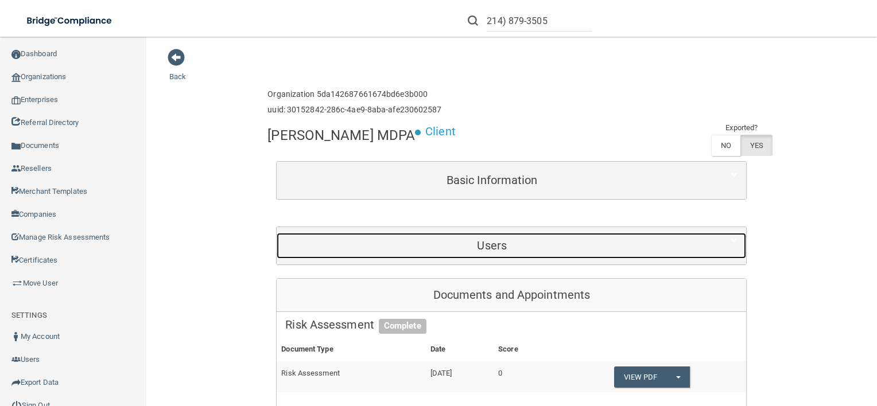
click at [596, 243] on h5 "Users" at bounding box center [491, 245] width 413 height 13
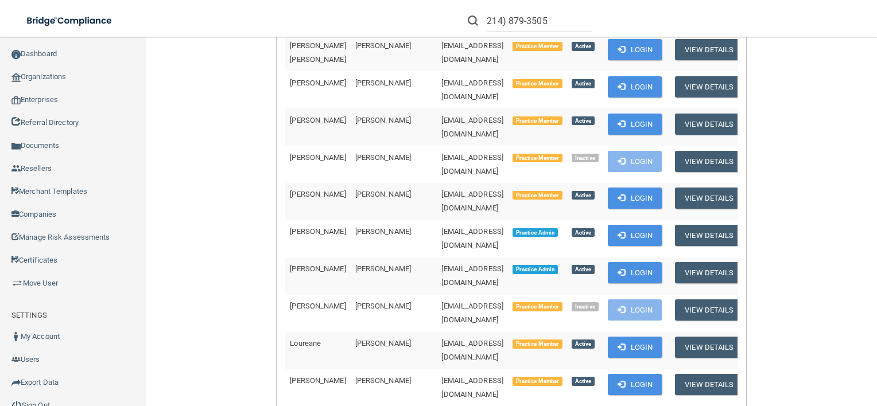
scroll to position [361, 0]
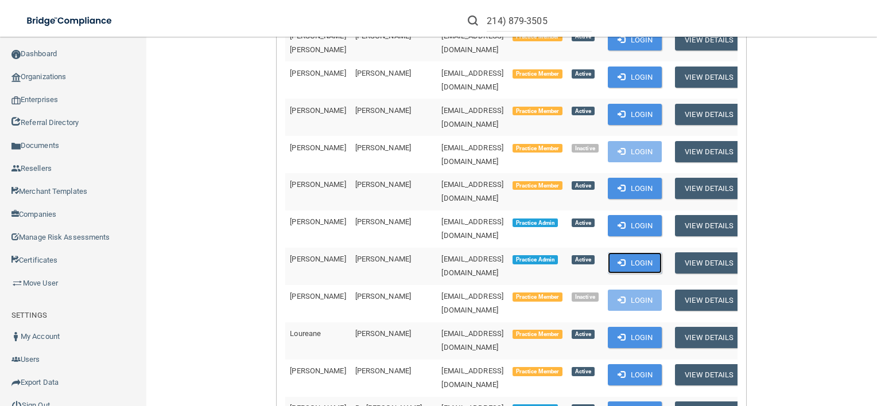
click at [617, 252] on button "Login" at bounding box center [635, 262] width 55 height 21
click at [559, 14] on input "214) 879-3505" at bounding box center [539, 20] width 105 height 21
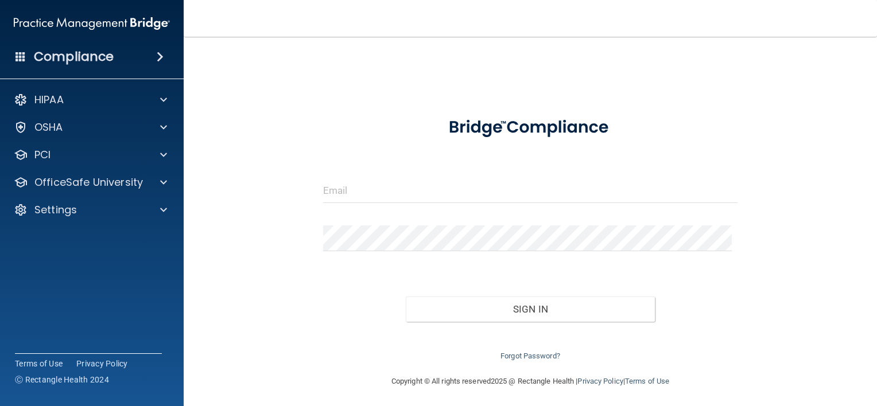
click at [124, 223] on div "HIPAA Documents and Policies Report an Incident Business Associates Emergency P…" at bounding box center [92, 157] width 184 height 147
click at [122, 212] on div "Settings" at bounding box center [76, 210] width 142 height 14
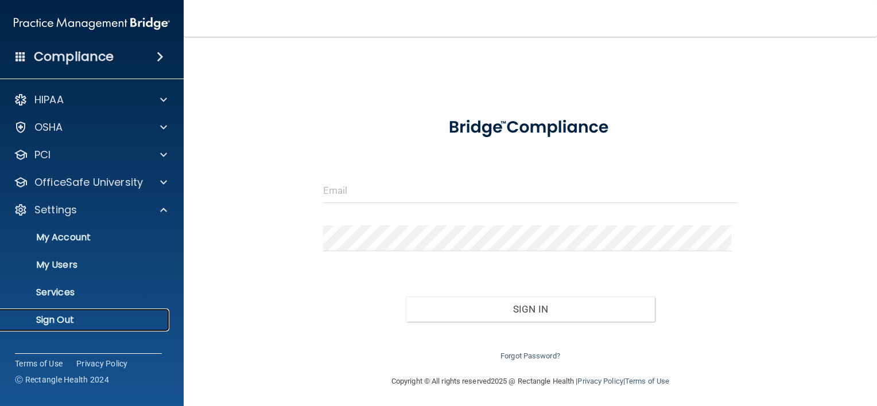
click at [50, 314] on p "Sign Out" at bounding box center [85, 319] width 157 height 11
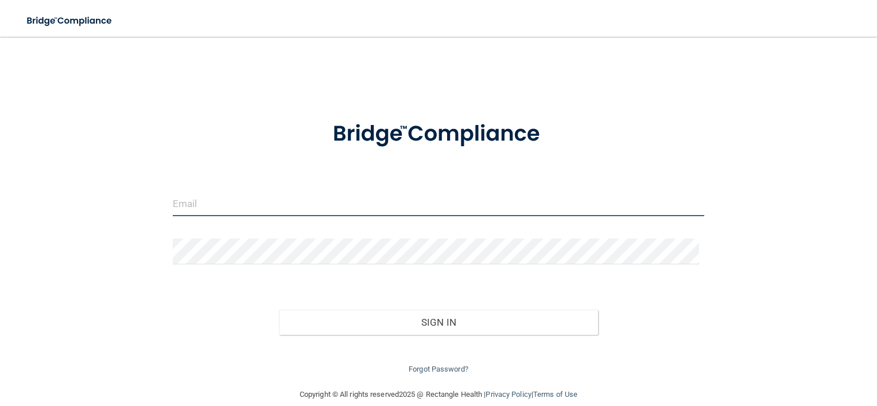
click at [282, 200] on input "email" at bounding box center [439, 203] width 532 height 26
type input "shgregory@rectanglehealth.com"
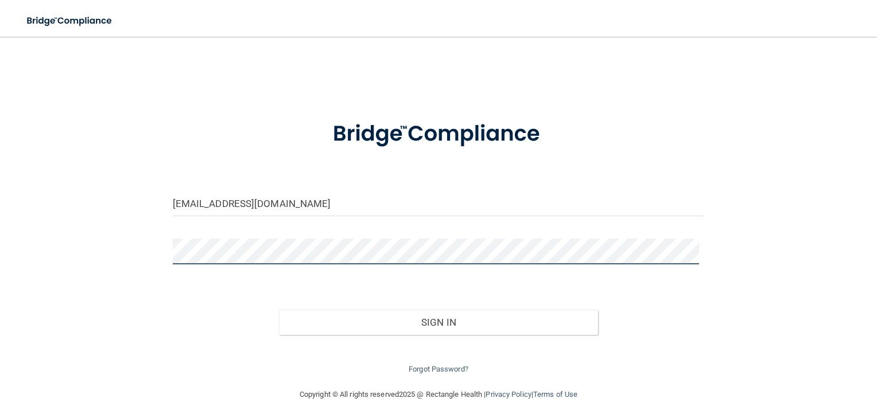
click at [279, 310] on button "Sign In" at bounding box center [438, 322] width 319 height 25
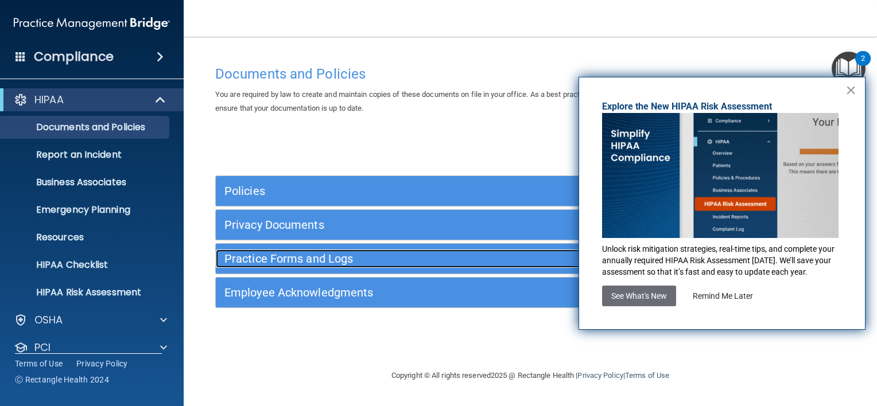
click at [273, 260] on h5 "Practice Forms and Logs" at bounding box center [451, 258] width 454 height 13
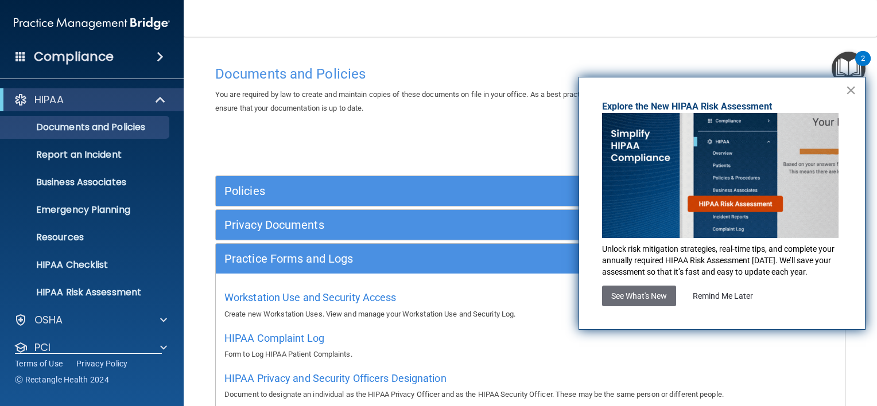
click at [851, 91] on button "×" at bounding box center [850, 90] width 11 height 18
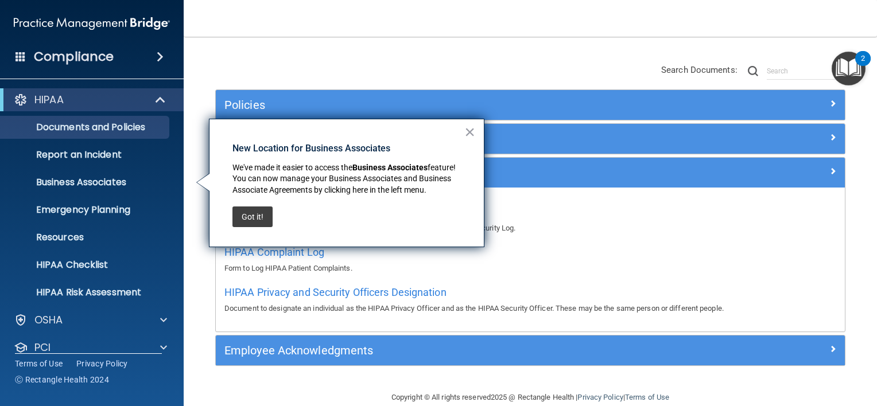
scroll to position [104, 0]
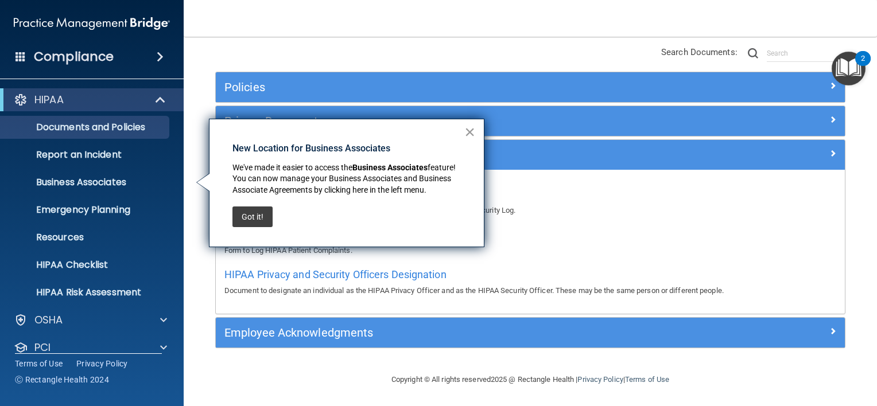
click at [472, 133] on button "×" at bounding box center [469, 132] width 11 height 18
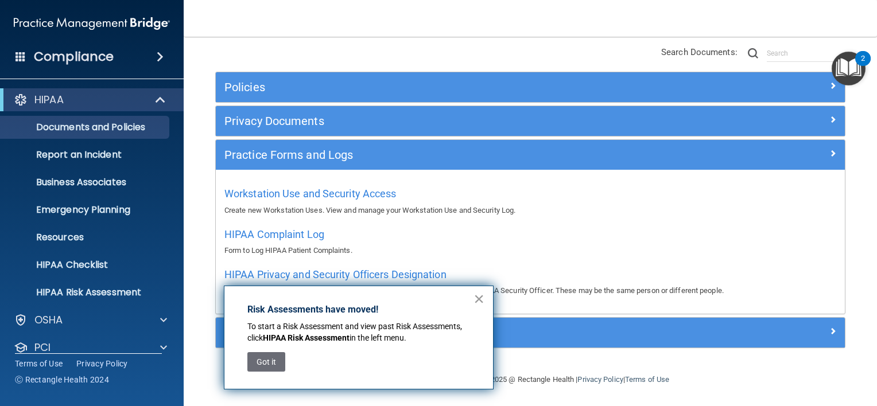
click at [484, 305] on button "×" at bounding box center [478, 299] width 11 height 18
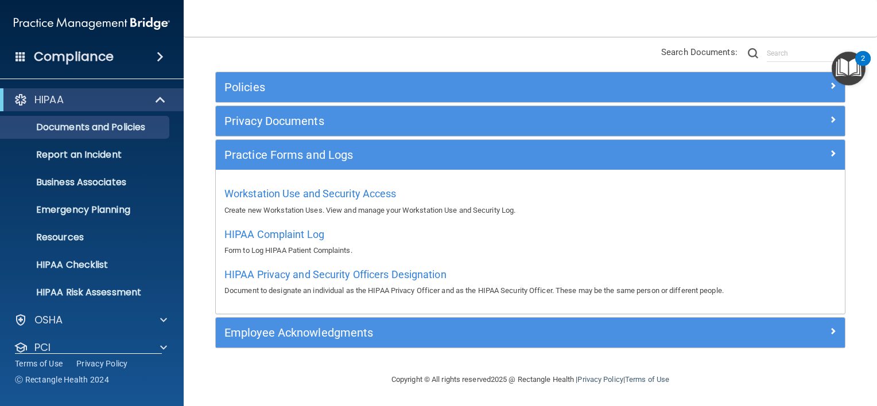
scroll to position [69, 0]
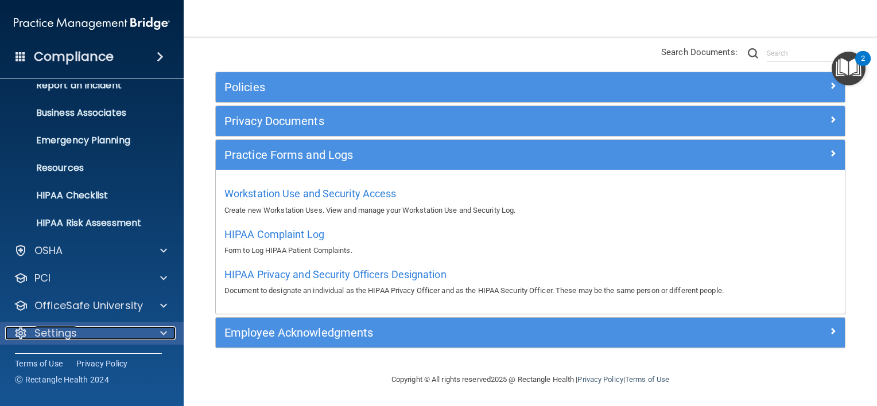
click at [43, 335] on p "Settings" at bounding box center [55, 333] width 42 height 14
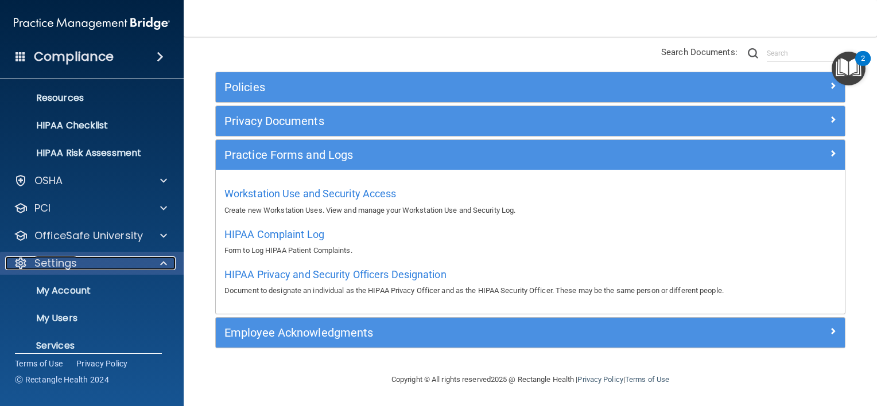
scroll to position [180, 0]
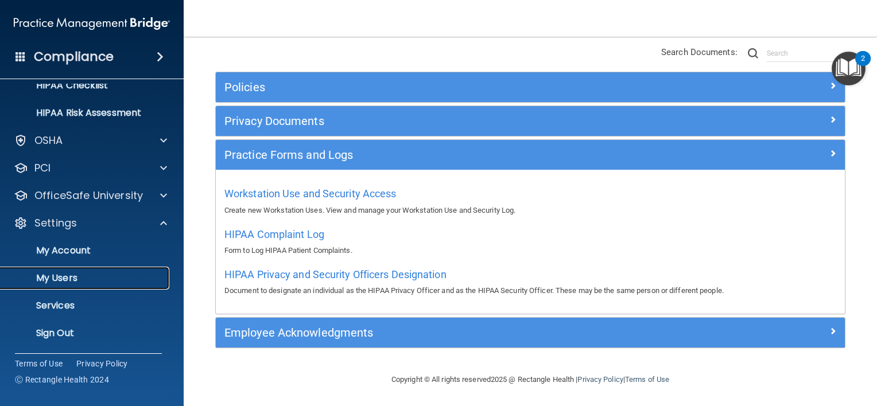
click at [52, 279] on p "My Users" at bounding box center [85, 278] width 157 height 11
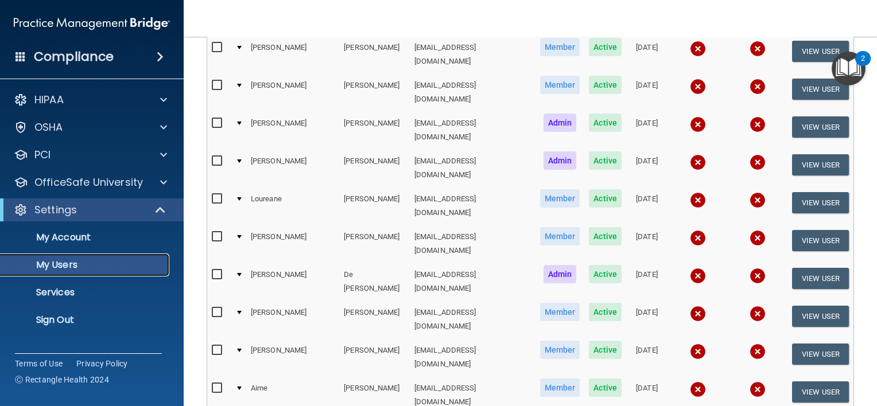
scroll to position [275, 0]
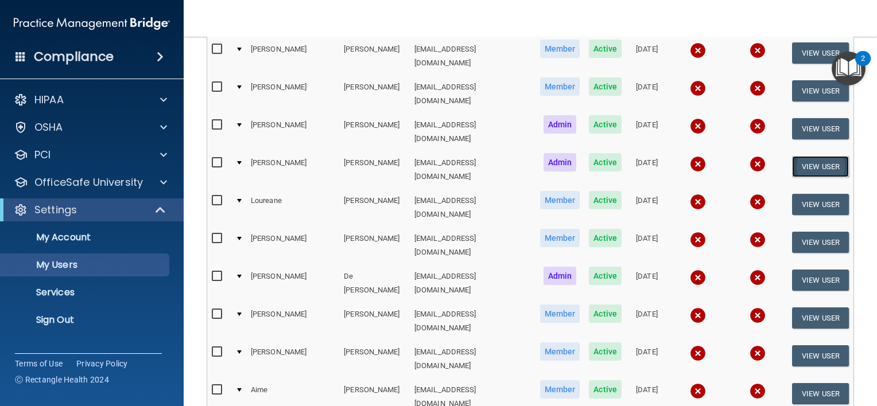
click at [796, 156] on button "View User" at bounding box center [820, 166] width 57 height 21
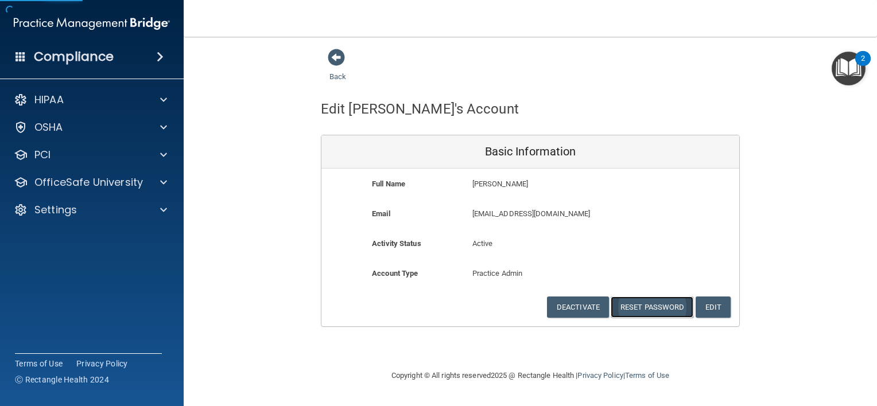
click at [632, 303] on button "Reset Password" at bounding box center [651, 307] width 83 height 21
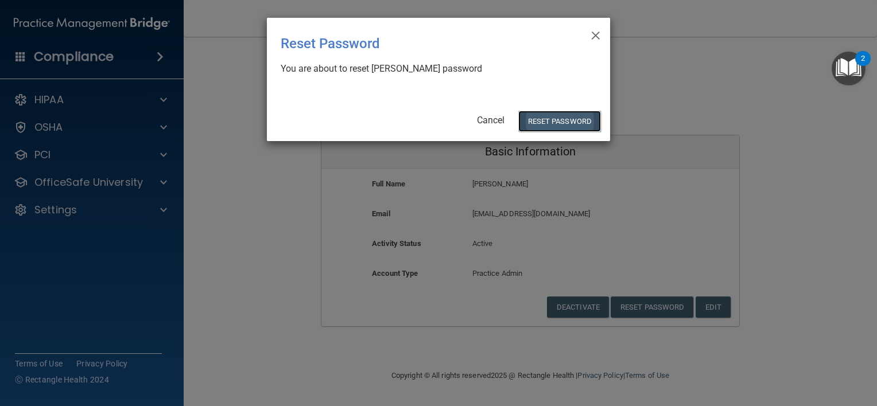
click at [545, 116] on button "Reset Password" at bounding box center [559, 121] width 83 height 21
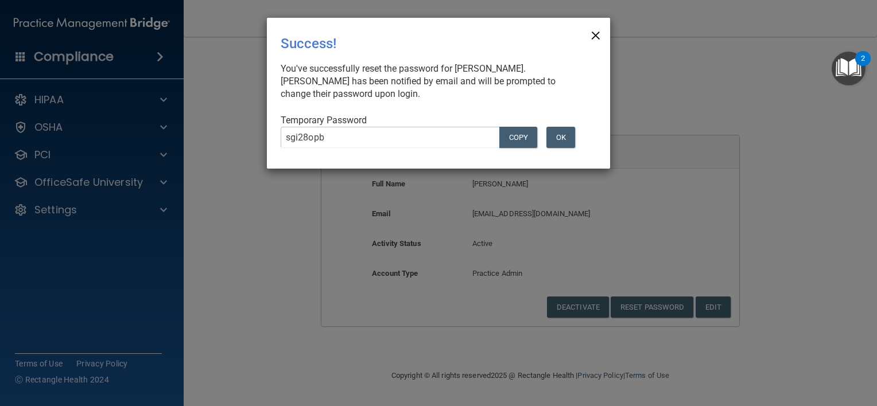
click at [593, 34] on span "×" at bounding box center [595, 33] width 10 height 23
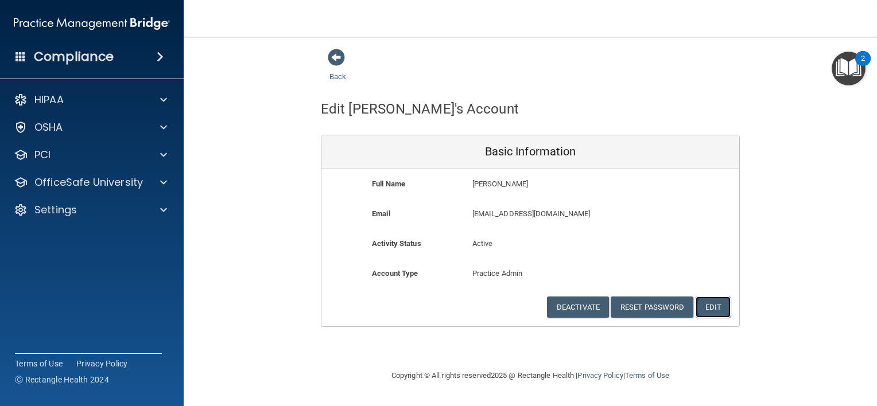
click at [713, 308] on button "Edit" at bounding box center [712, 307] width 35 height 21
